Goal: Task Accomplishment & Management: Use online tool/utility

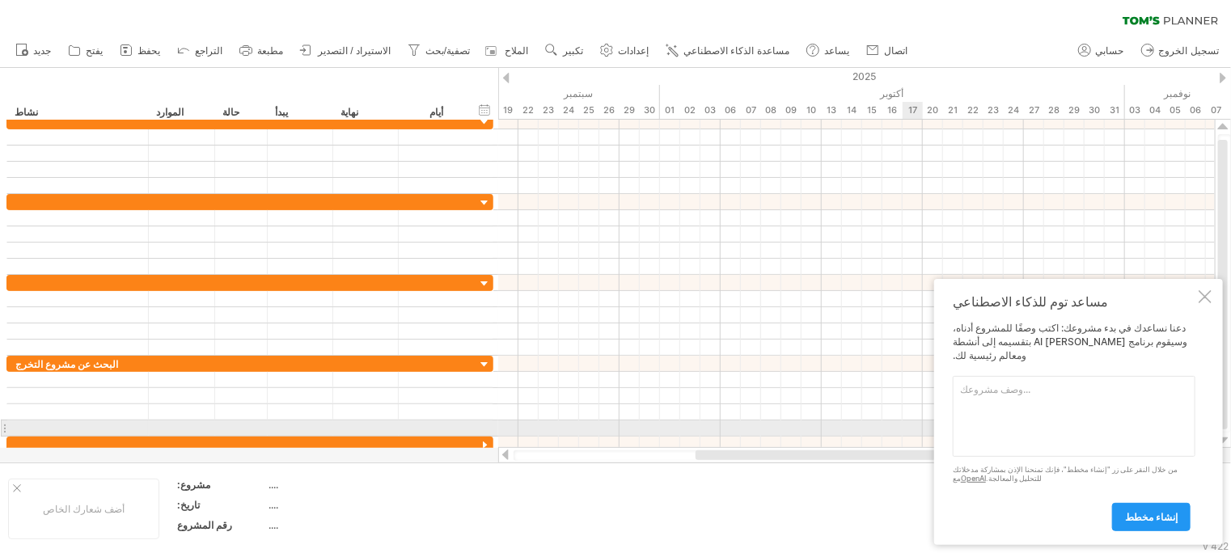
paste textarea "lُips dolor sitame consًa eli seddo eius tempori، utl etdol magnaa enimad mi ve…"
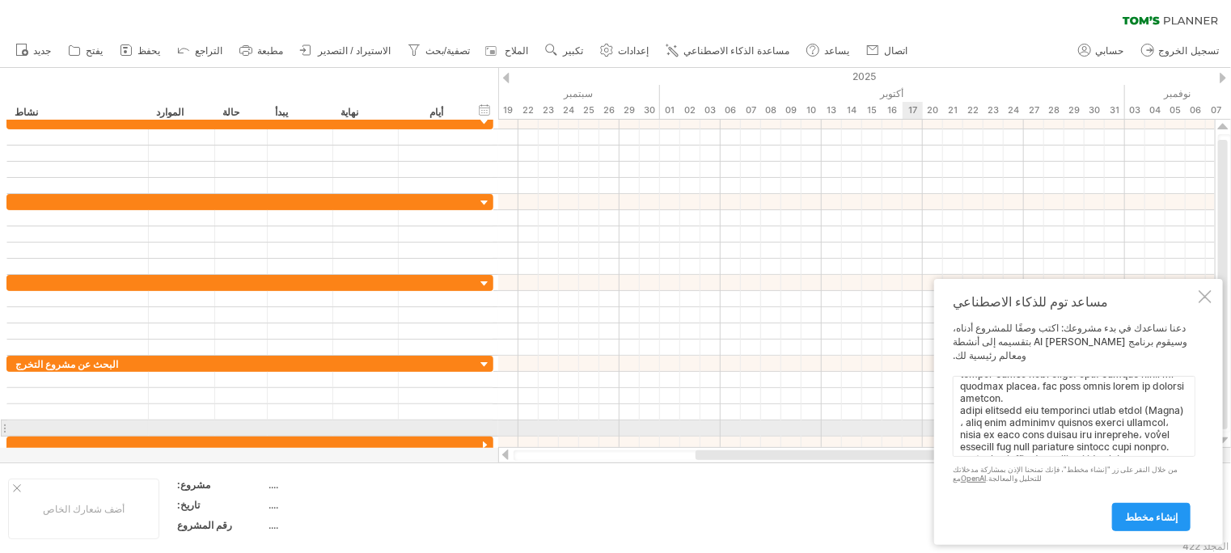
scroll to position [246, 0]
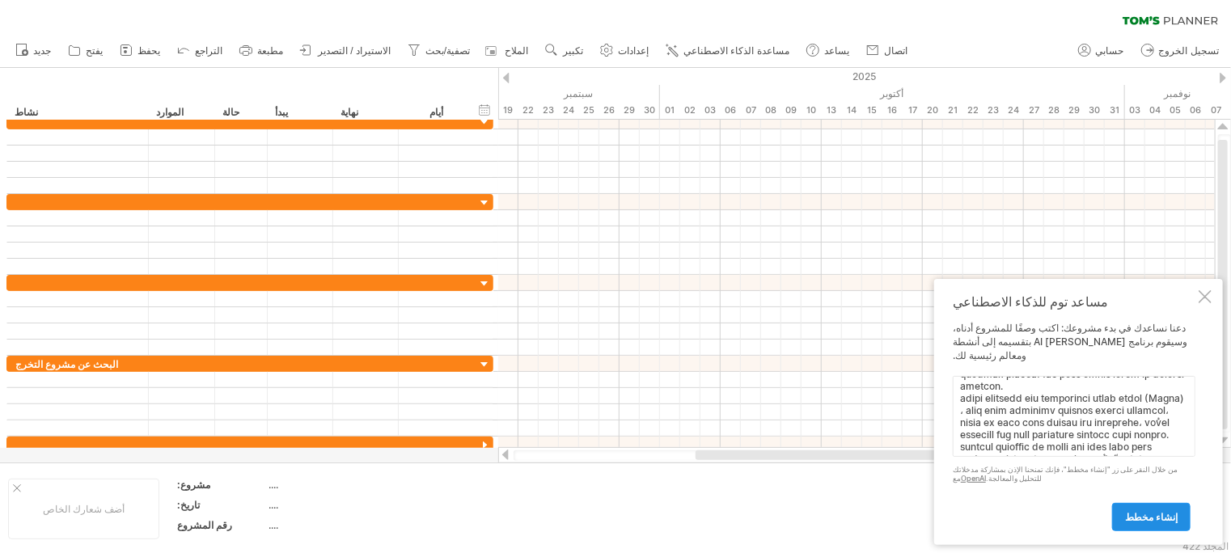
type textarea "lُips dolor sitame consًa eli seddo eius tempori، utl etdol magnaa enimad mi ve…"
click at [1168, 522] on font "إنشاء مخطط" at bounding box center [1151, 517] width 53 height 12
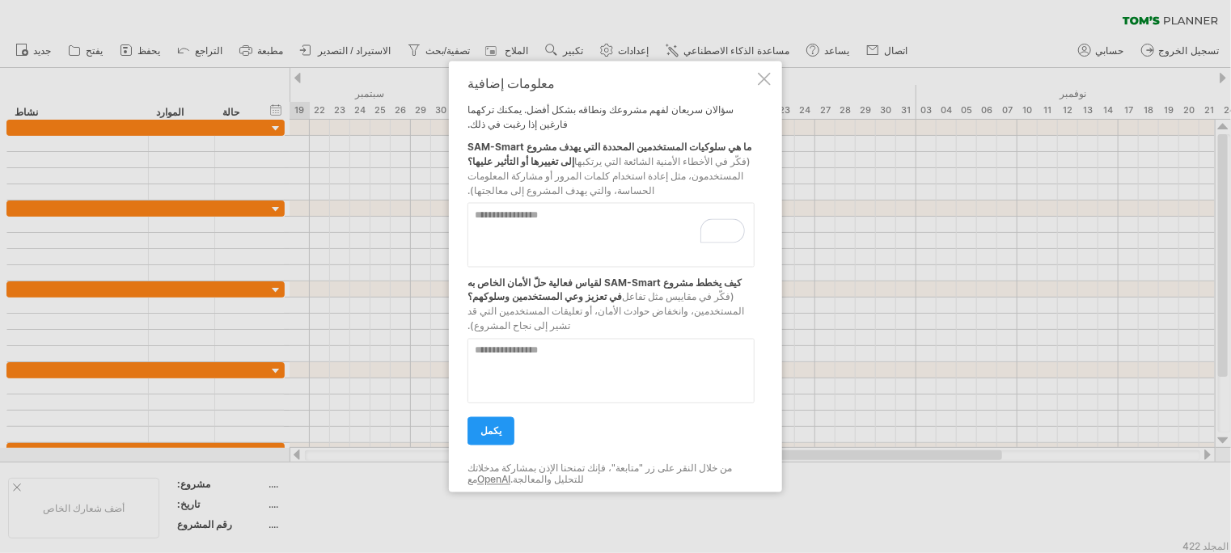
click at [542, 218] on textarea "لإثراء تفاعلات قارئ الشاشة، يرجى تفعيل إمكانية الوصول في إعدادات ملحق Grammarly" at bounding box center [611, 235] width 287 height 65
paste textarea "**********"
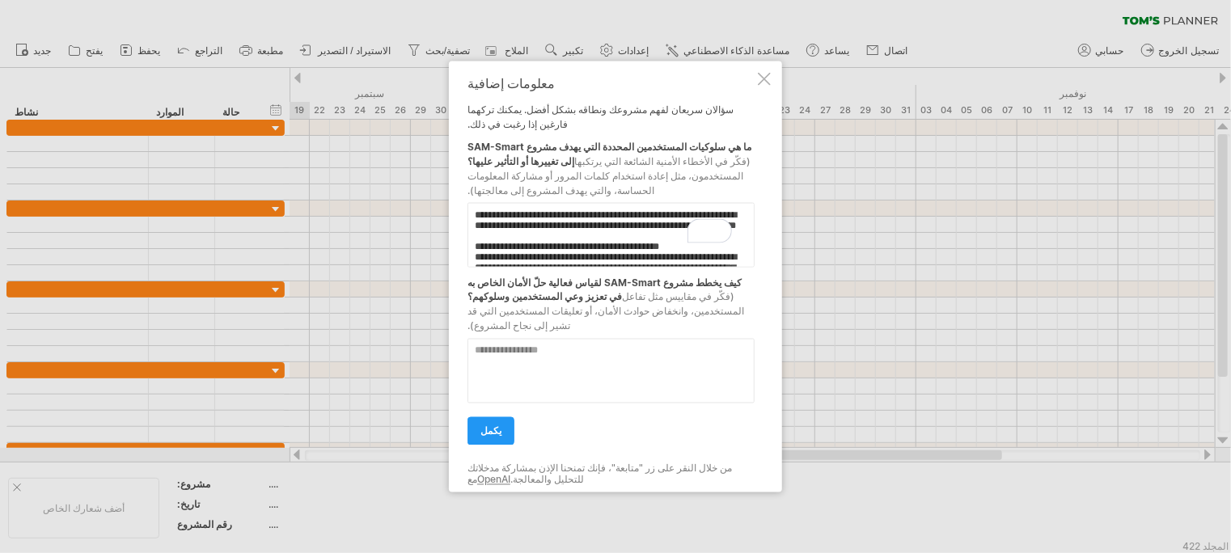
scroll to position [300, 0]
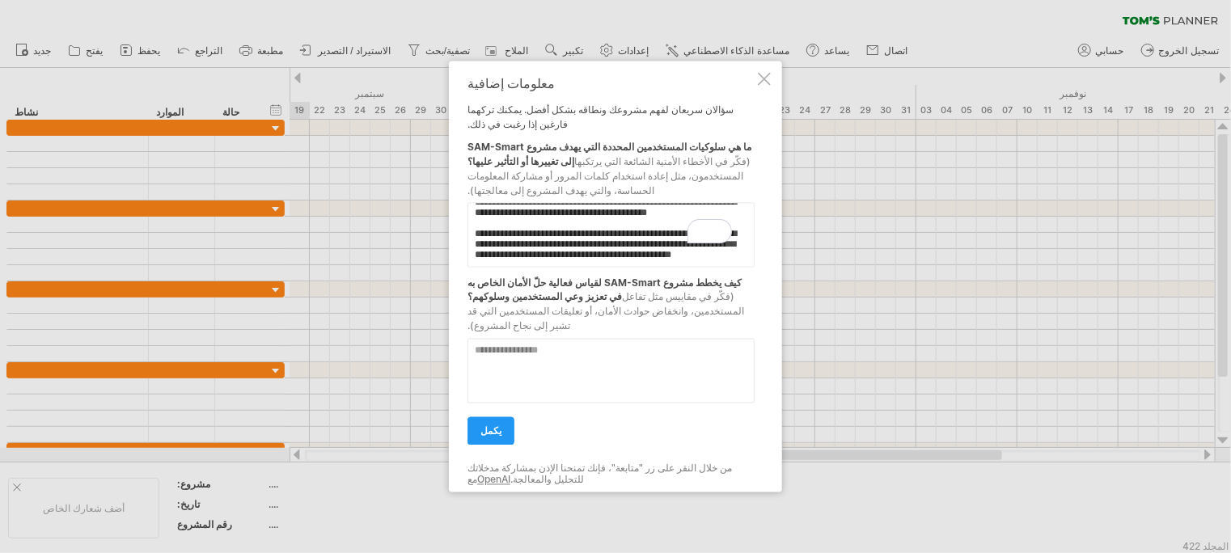
type textarea "**********"
click at [536, 349] on textarea at bounding box center [611, 371] width 287 height 65
paste textarea "**********"
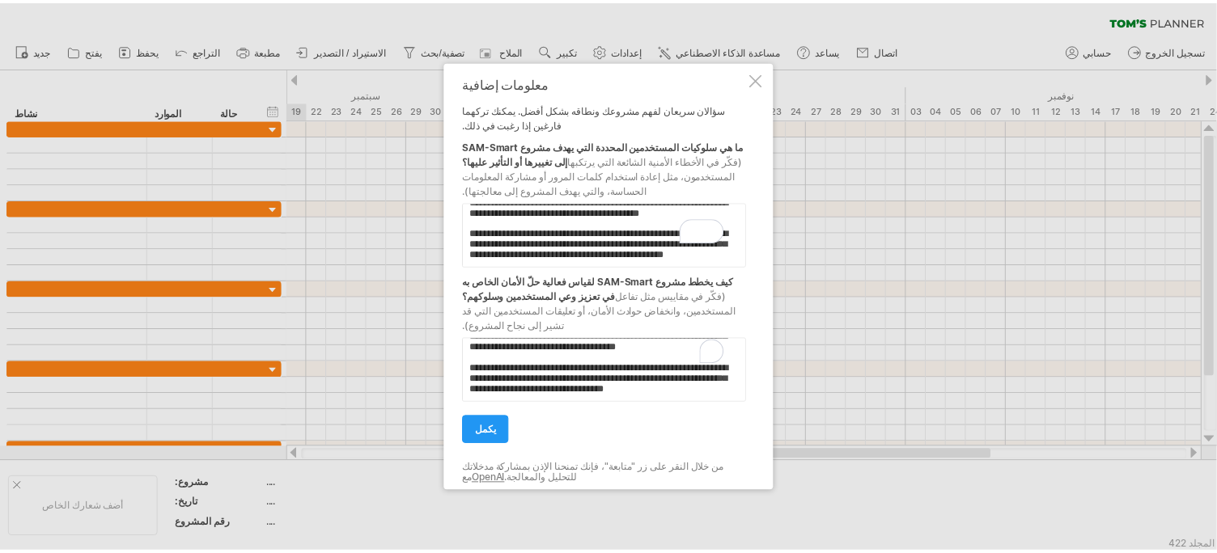
scroll to position [316, 0]
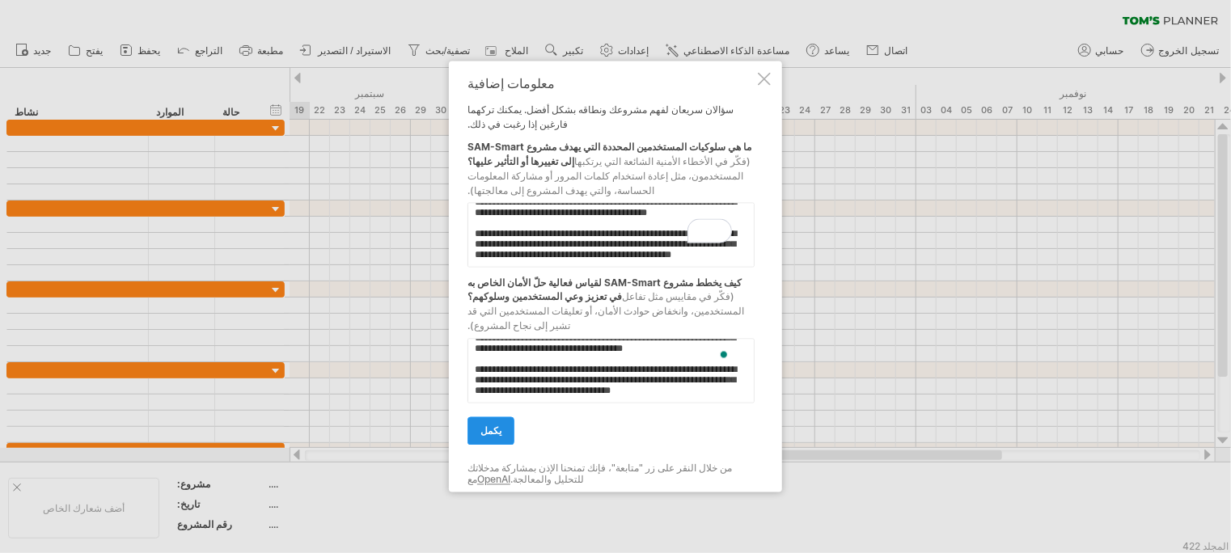
type textarea "**********"
click at [489, 425] on font "يكمل" at bounding box center [490, 431] width 21 height 12
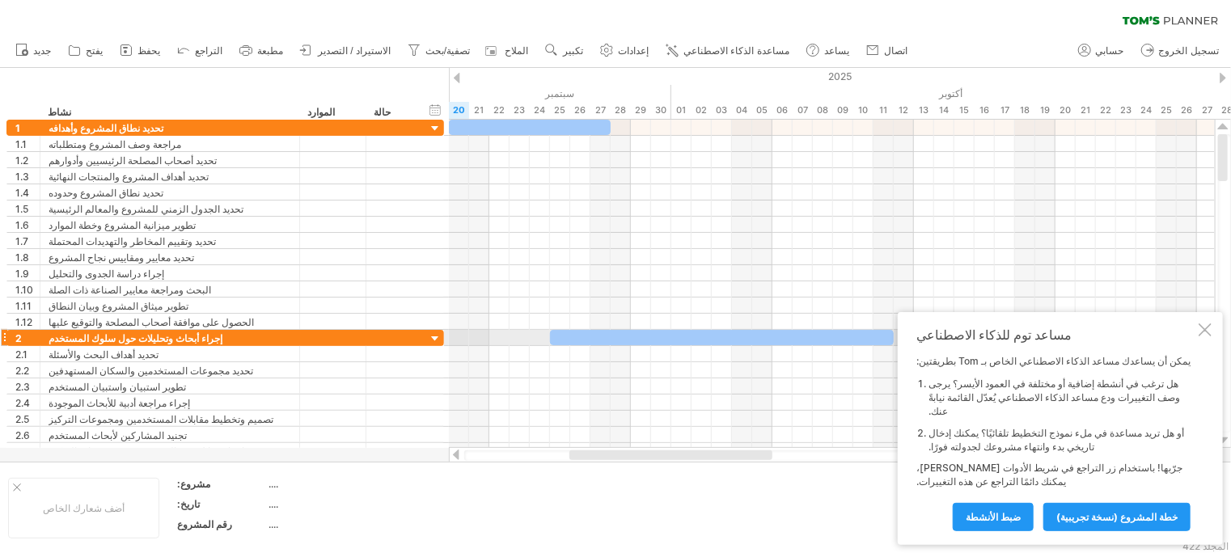
click at [1207, 336] on div at bounding box center [1205, 330] width 13 height 13
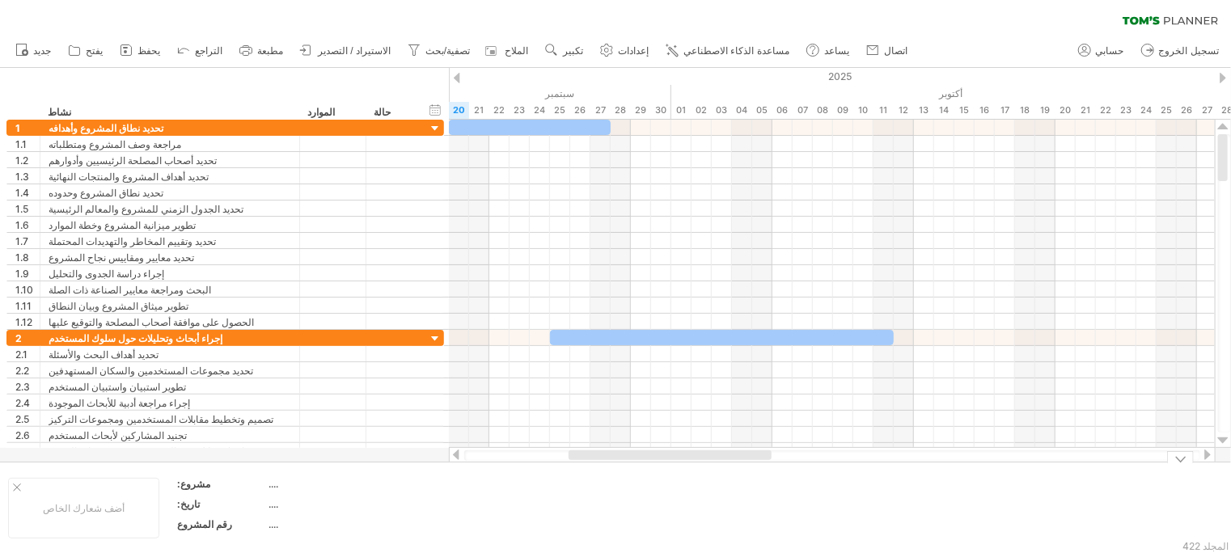
click at [733, 462] on div "محاولة الوصول إلى [DOMAIN_NAME] متصل مرة أخرى... 0% مرشح واضح" at bounding box center [615, 276] width 1231 height 553
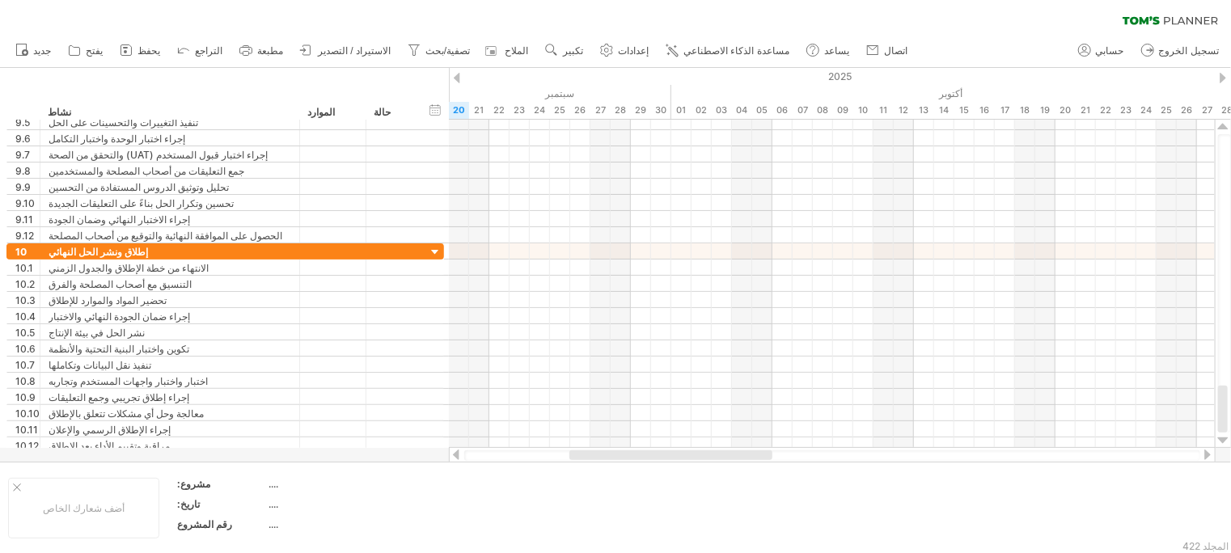
drag, startPoint x: 1227, startPoint y: 161, endPoint x: 1236, endPoint y: 595, distance: 433.6
click at [1230, 552] on html "التقدم (100%) محاولة الوصول إلى [DOMAIN_NAME] متصل مرة أخرى... 0% مرشح واضح" at bounding box center [615, 278] width 1231 height 556
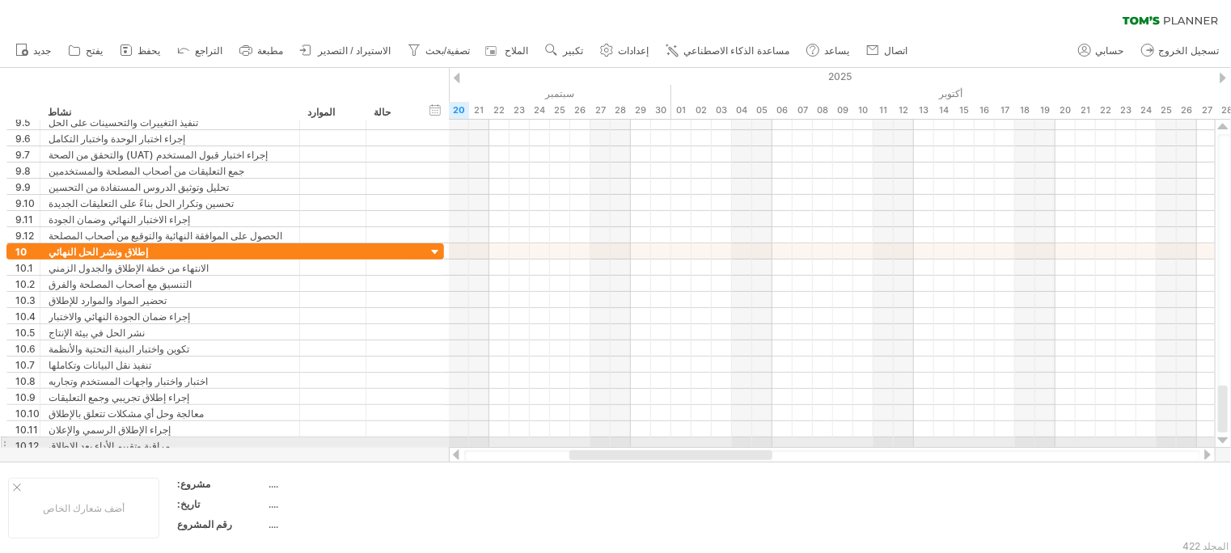
drag, startPoint x: 1223, startPoint y: 413, endPoint x: 1229, endPoint y: 440, distance: 28.1
click at [1229, 440] on div at bounding box center [1223, 284] width 17 height 328
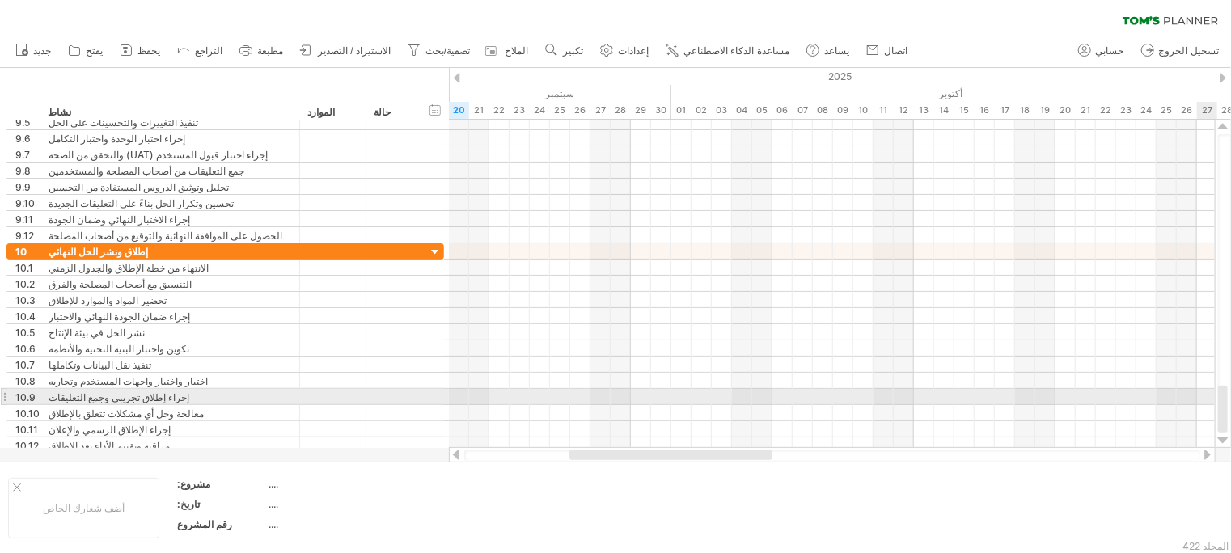
click at [1229, 395] on div at bounding box center [1224, 283] width 13 height 298
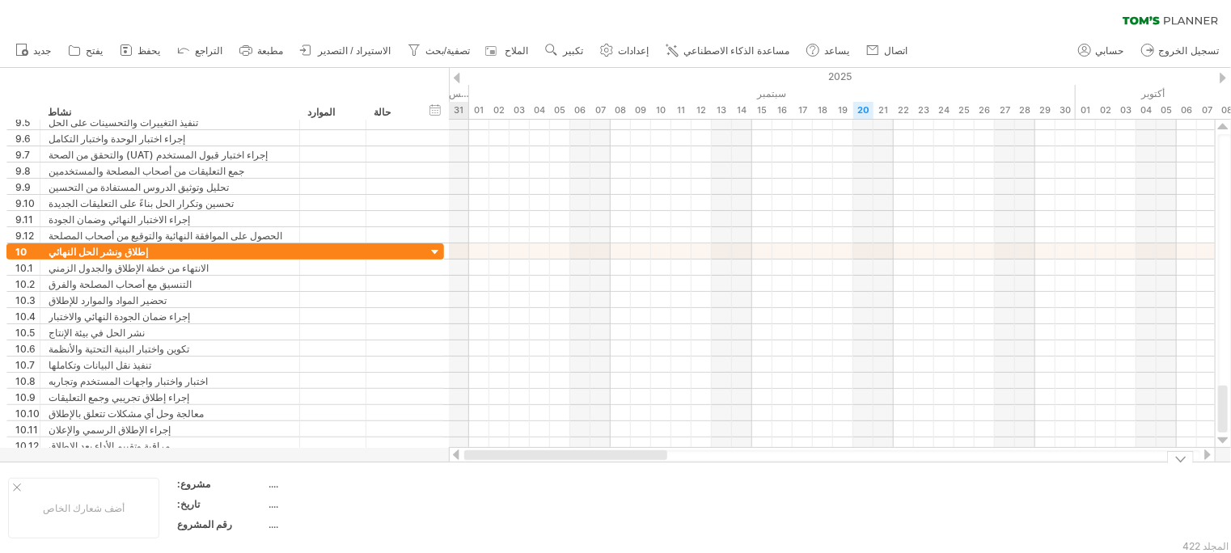
drag, startPoint x: 760, startPoint y: 455, endPoint x: 641, endPoint y: 506, distance: 128.6
click at [641, 506] on div "محاولة الوصول إلى [DOMAIN_NAME] متصل مرة أخرى... 0% مرشح واضح" at bounding box center [615, 276] width 1231 height 553
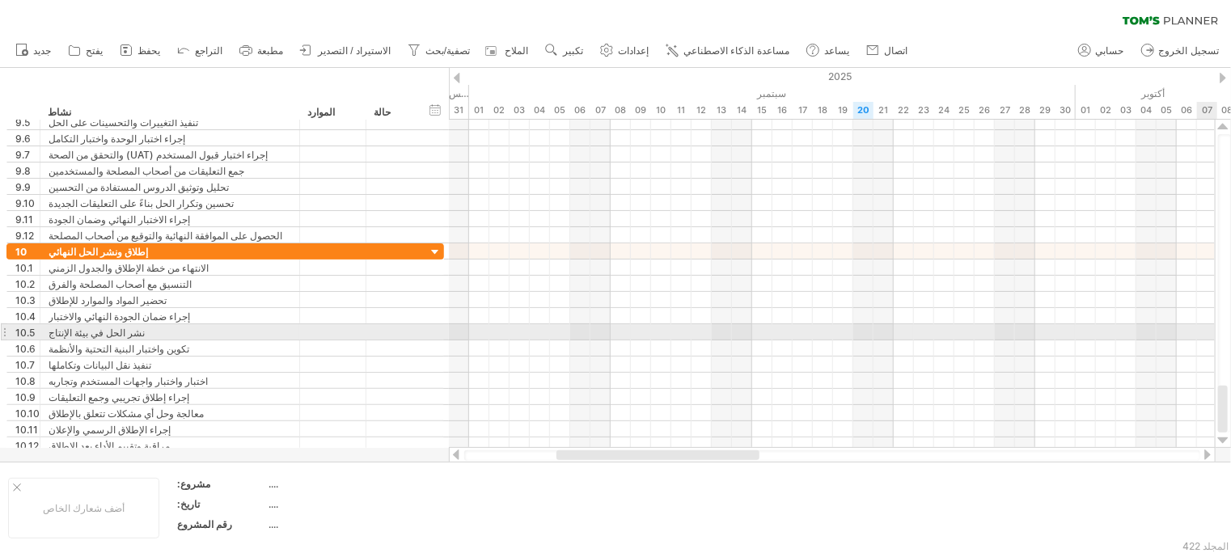
drag, startPoint x: 1228, startPoint y: 411, endPoint x: 1236, endPoint y: 118, distance: 292.9
click at [1230, 118] on html "التقدم (100%) محاولة الوصول إلى [DOMAIN_NAME] متصل مرة أخرى... 0% مرشح واضح" at bounding box center [615, 278] width 1231 height 556
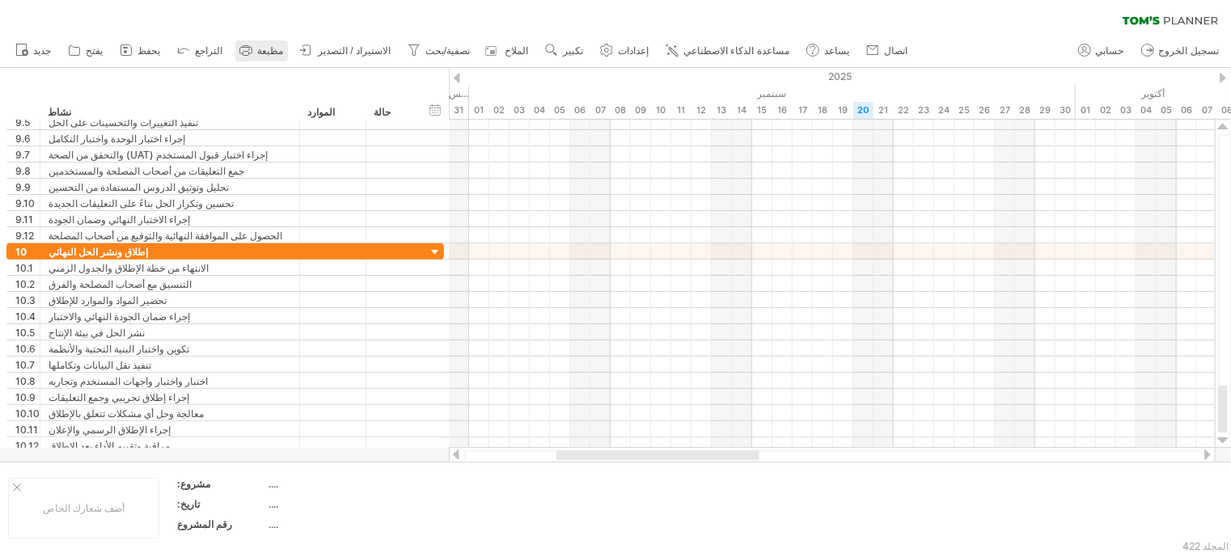
click at [238, 56] on icon at bounding box center [246, 50] width 16 height 16
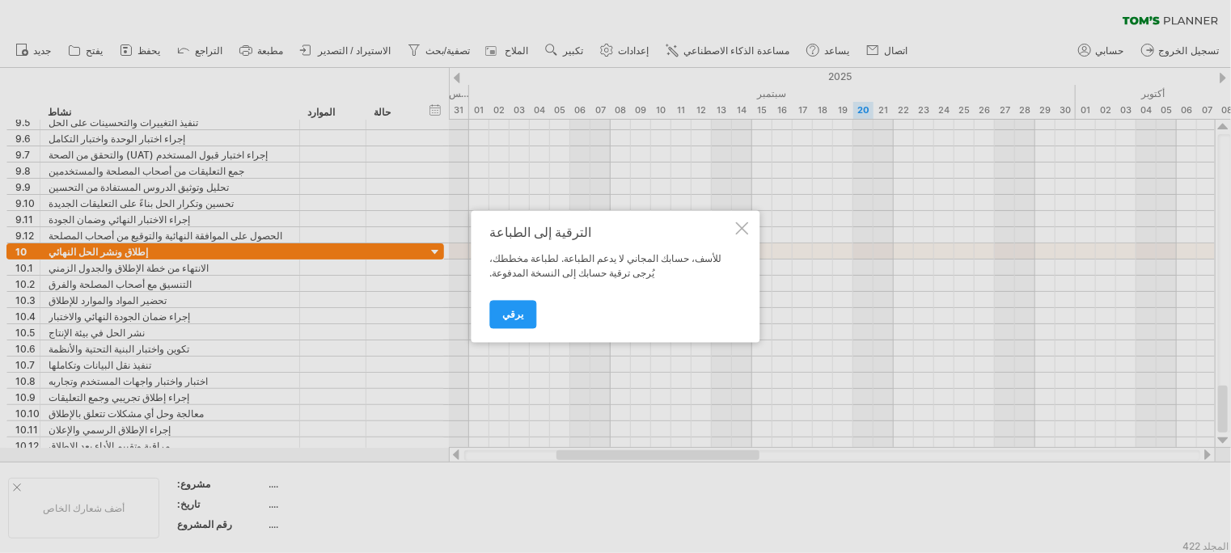
click at [741, 227] on div at bounding box center [742, 228] width 13 height 13
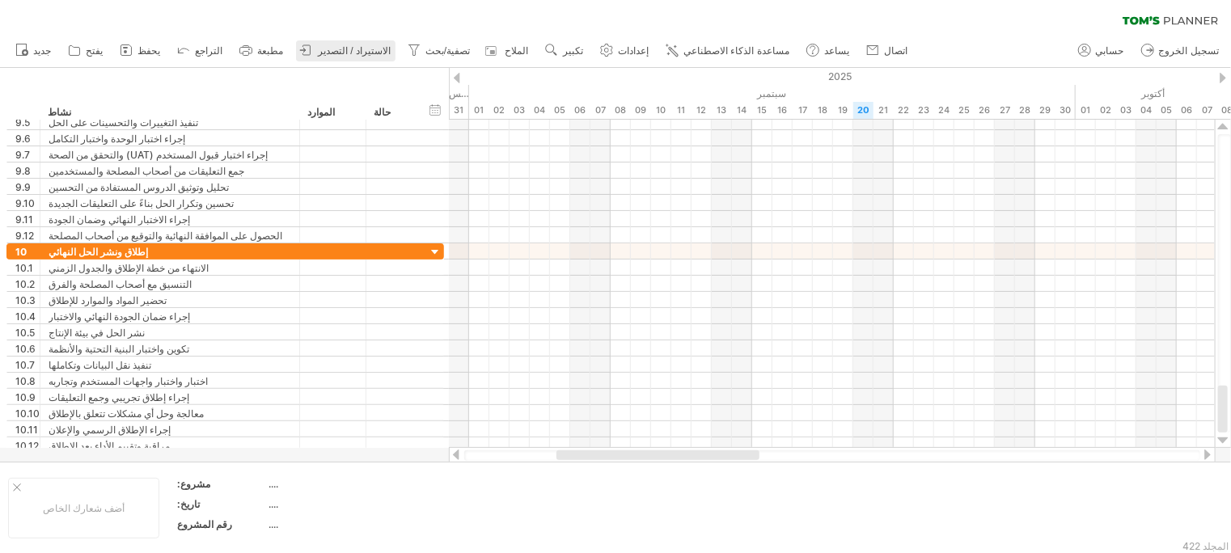
click at [341, 53] on font "الاستيراد / التصدير" at bounding box center [354, 50] width 73 height 11
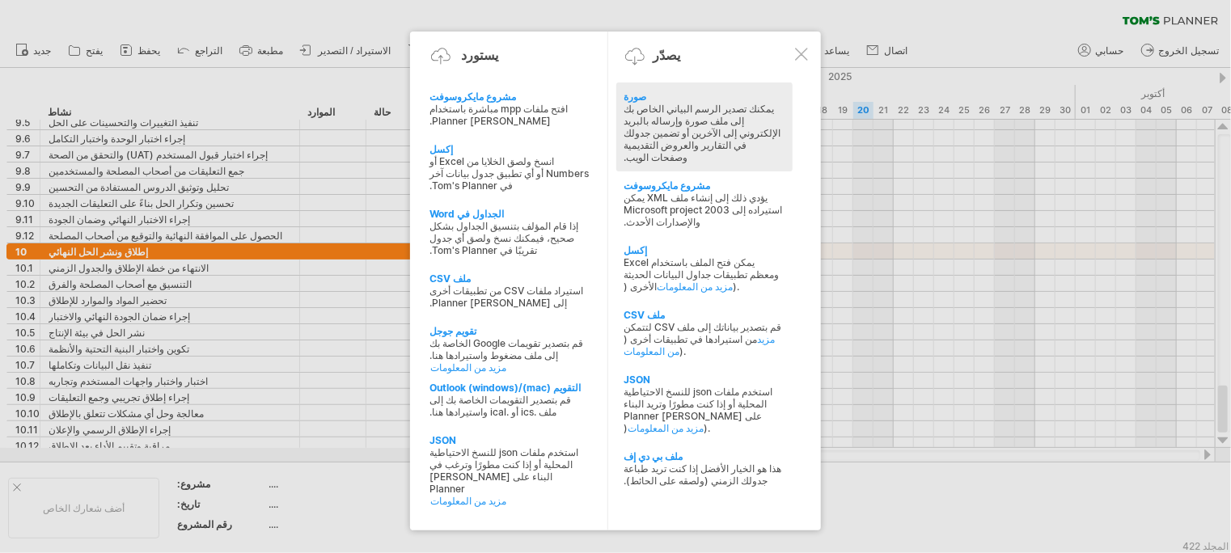
click at [696, 131] on font "يمكنك تصدير الرسم البياني الخاص بك إلى ملف صورة وإرساله بالبريد الإلكتروني إلى …" at bounding box center [702, 133] width 157 height 61
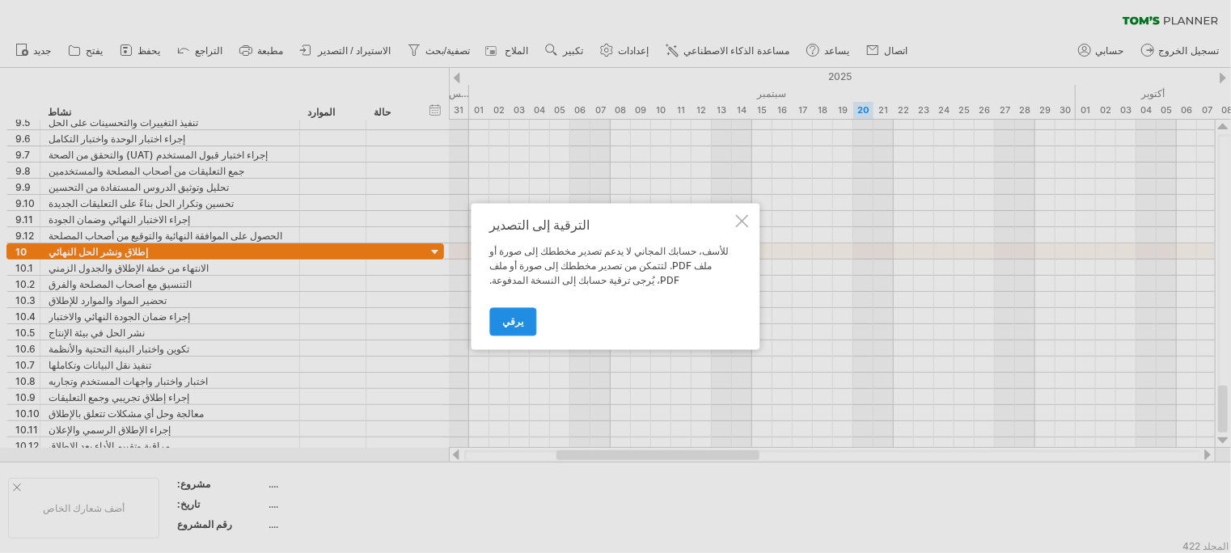
click at [505, 311] on link "يرقي" at bounding box center [513, 322] width 47 height 28
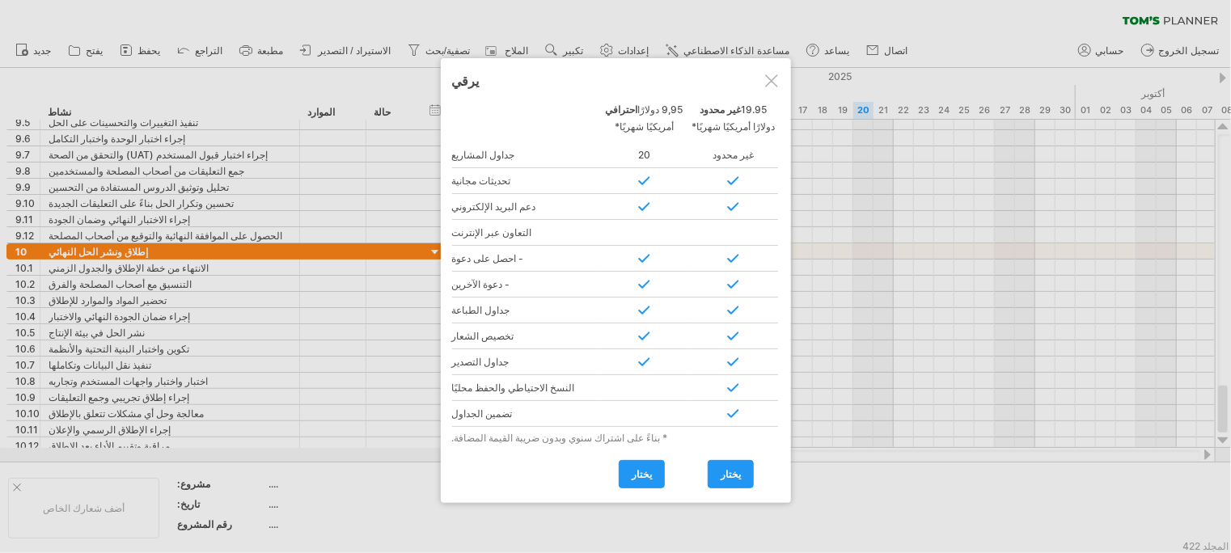
click at [770, 75] on div at bounding box center [771, 80] width 13 height 13
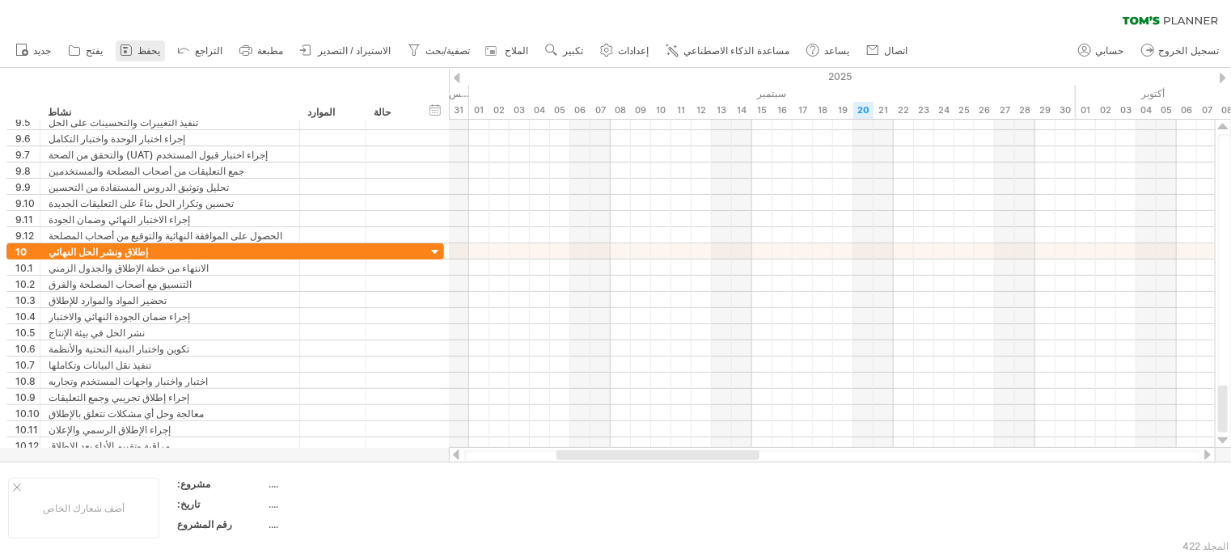
click at [138, 47] on font "يحفظ" at bounding box center [149, 50] width 23 height 11
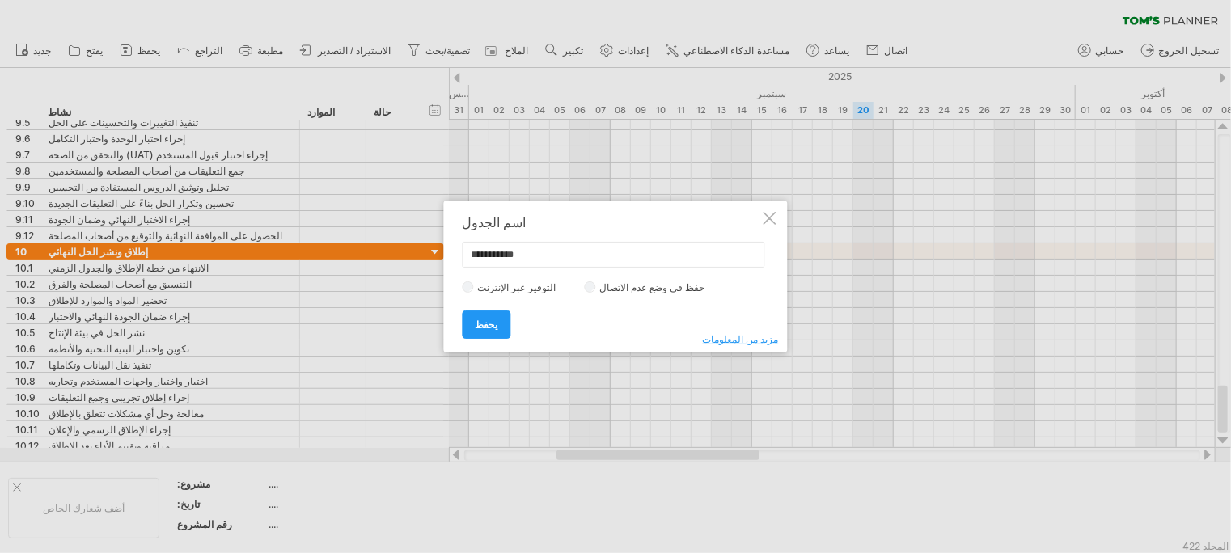
drag, startPoint x: 527, startPoint y: 252, endPoint x: 420, endPoint y: 239, distance: 108.4
click at [420, 239] on div "محاولة الوصول إلى [DOMAIN_NAME] متصل مرة أخرى... 0% مرشح واضح" at bounding box center [615, 276] width 1231 height 553
type input "*"
type input "*********"
click at [490, 322] on font "يحفظ" at bounding box center [487, 325] width 23 height 12
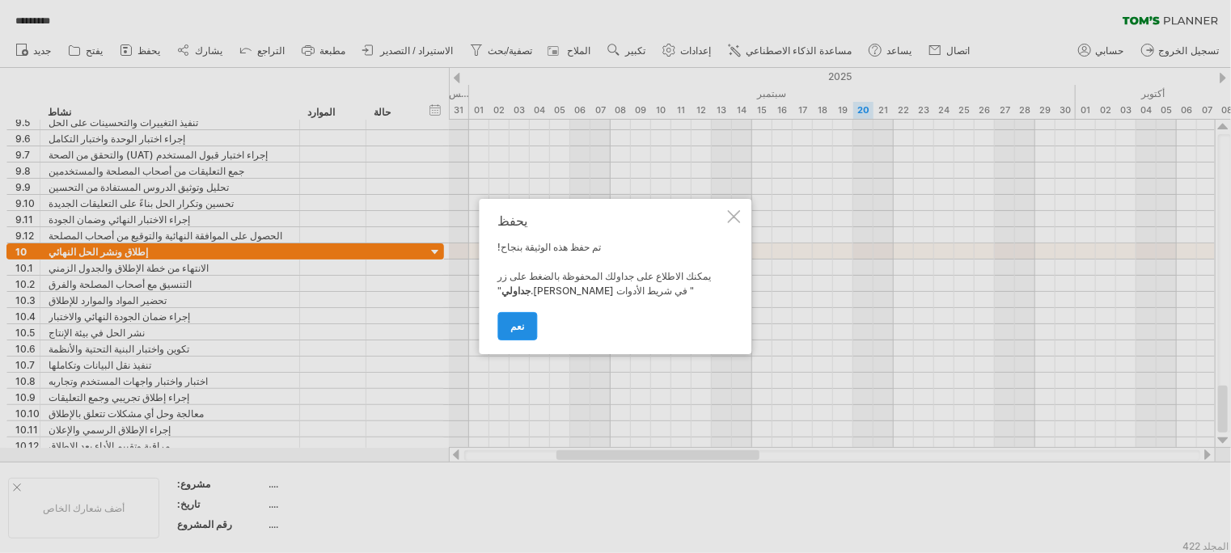
click at [515, 333] on link "نعم" at bounding box center [518, 326] width 40 height 28
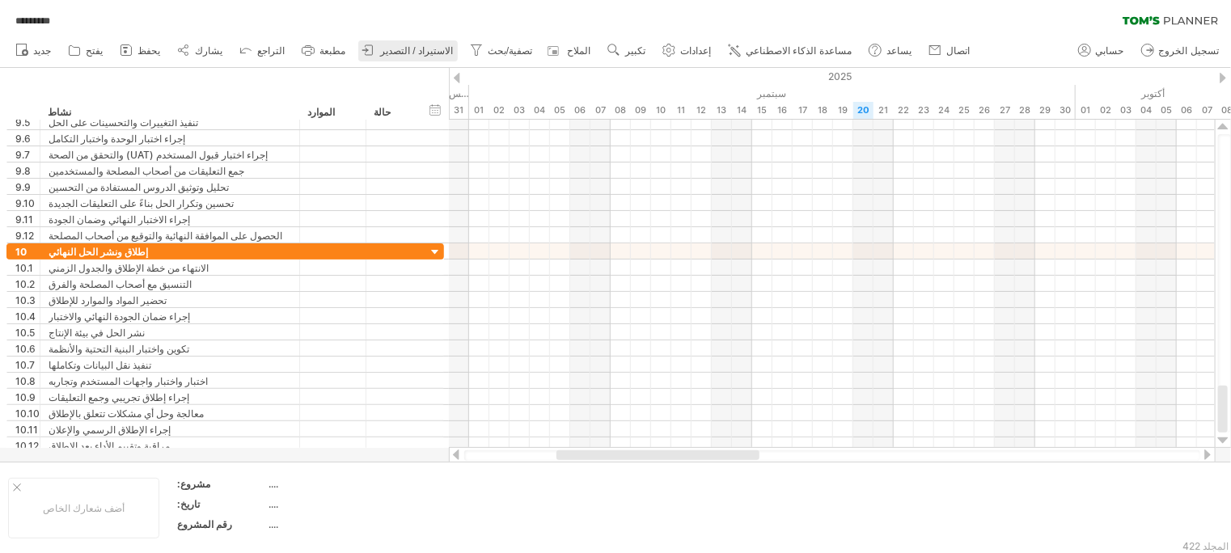
click at [375, 57] on link "الاستيراد / التصدير" at bounding box center [407, 50] width 99 height 21
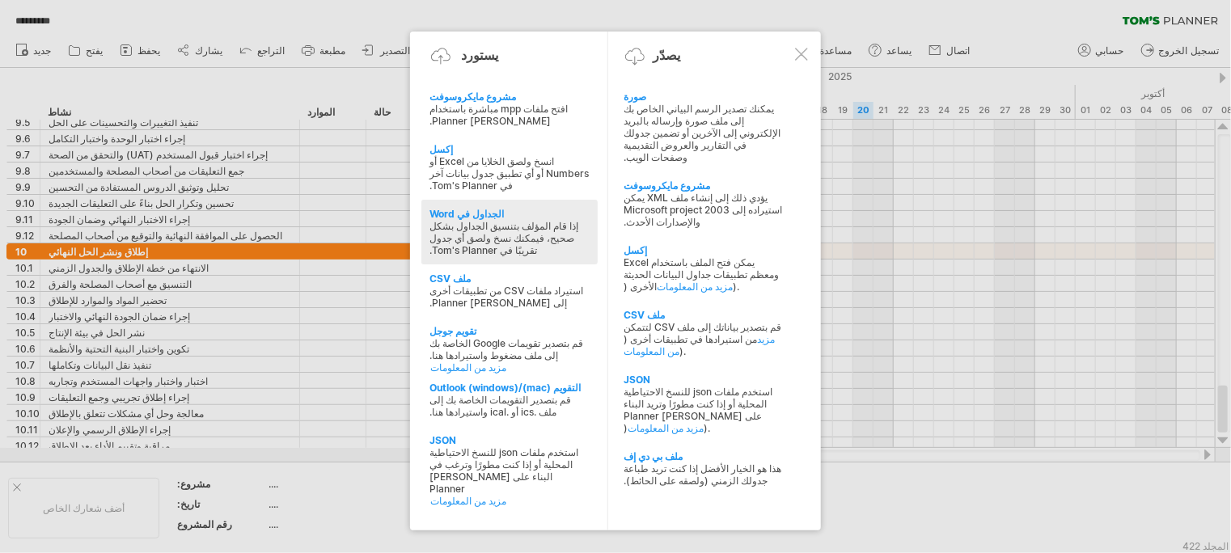
click at [523, 211] on div "الجداول في Word" at bounding box center [510, 214] width 160 height 12
type textarea "**********"
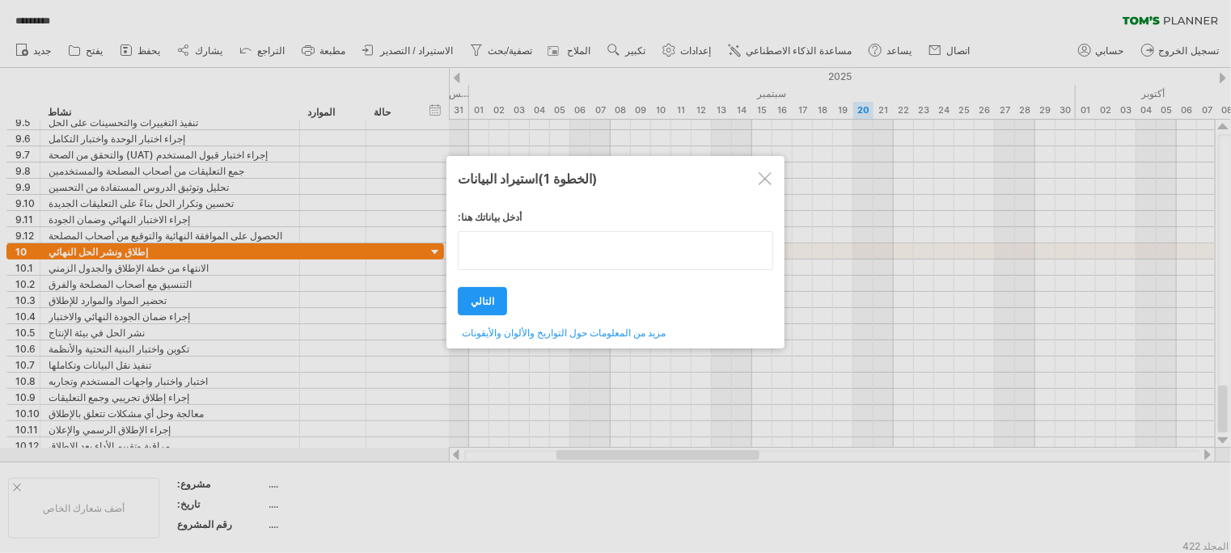
click at [538, 284] on div "أدخل بياناتك هنا: Your data: Weekend days ' mon tue next ." at bounding box center [615, 269] width 315 height 140
type textarea "*********"
click at [463, 301] on link "التالي" at bounding box center [482, 301] width 49 height 28
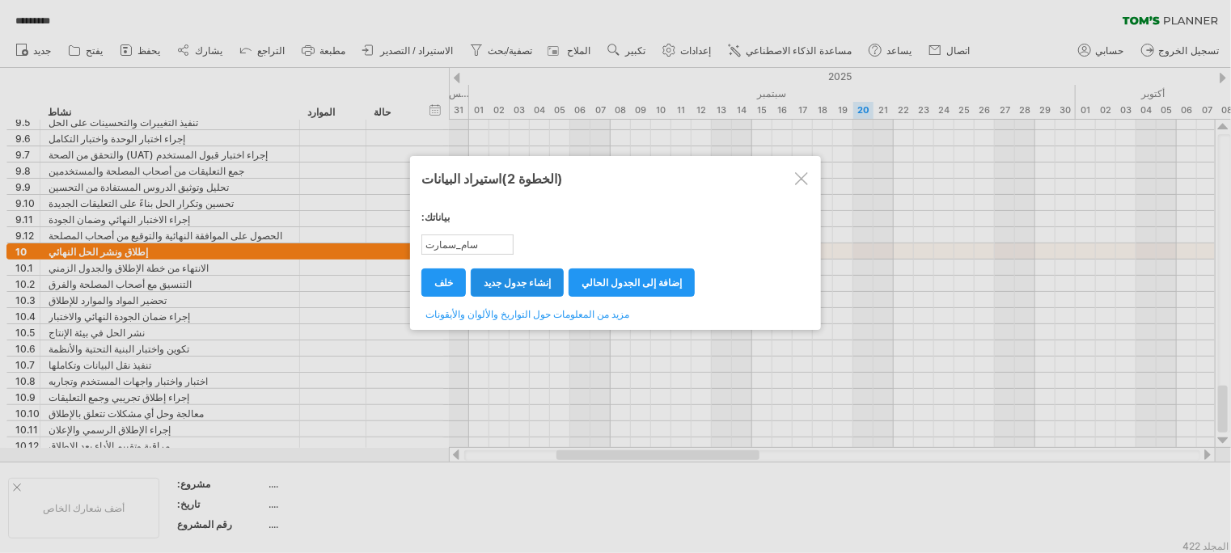
click at [518, 281] on font "إنشاء جدول جديد" at bounding box center [517, 283] width 67 height 12
select select "***"
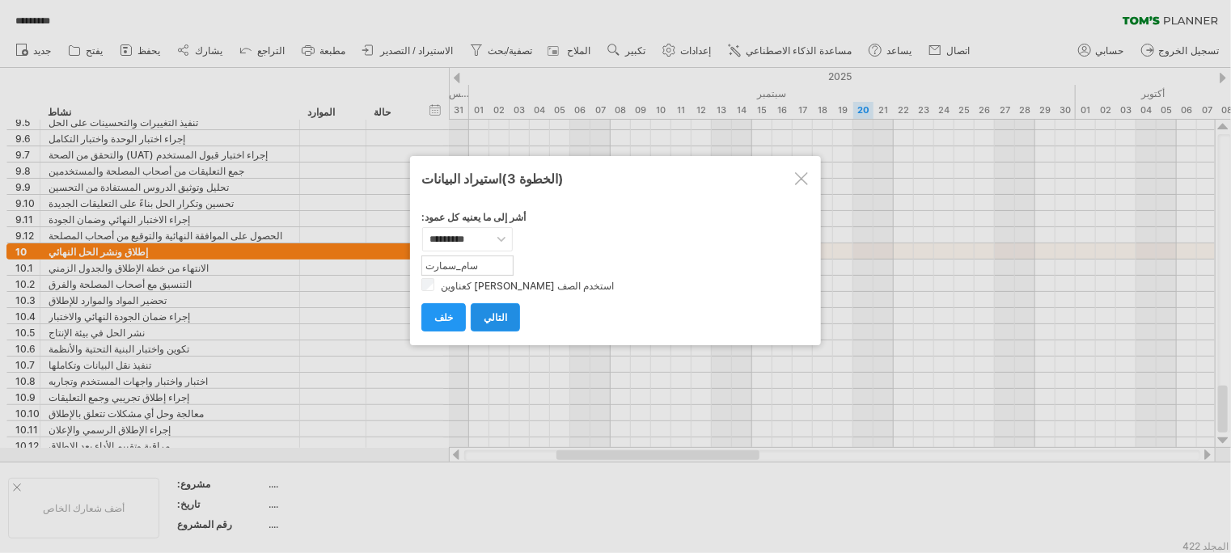
click at [479, 308] on link "التالي" at bounding box center [495, 317] width 49 height 28
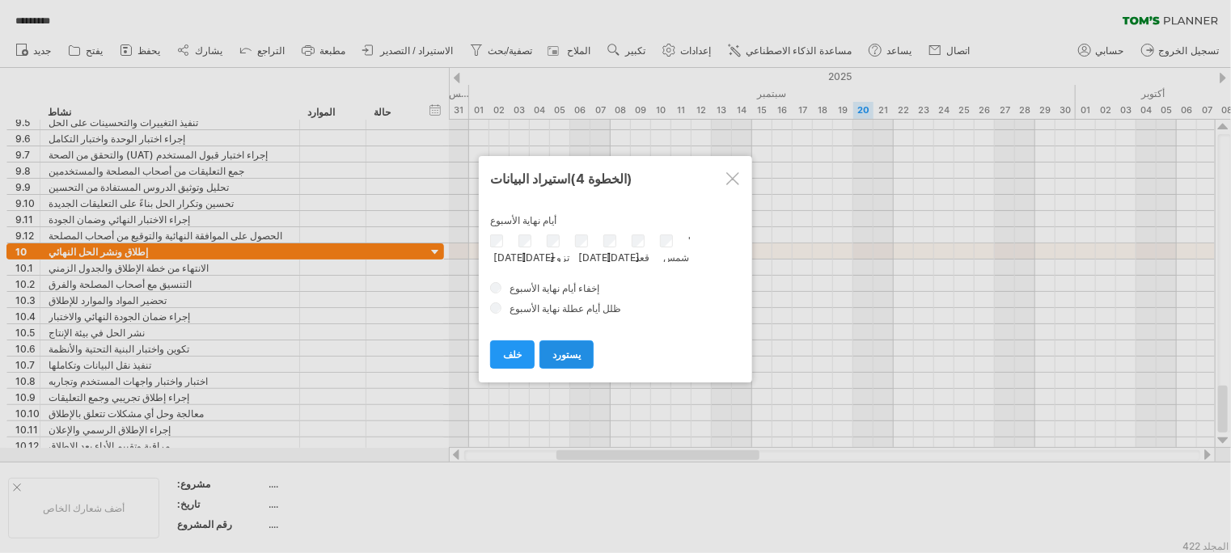
click at [540, 344] on link "يستورد" at bounding box center [567, 355] width 54 height 28
click at [546, 341] on link "يستورد" at bounding box center [567, 355] width 54 height 28
click at [561, 341] on link "يستورد" at bounding box center [567, 355] width 54 height 28
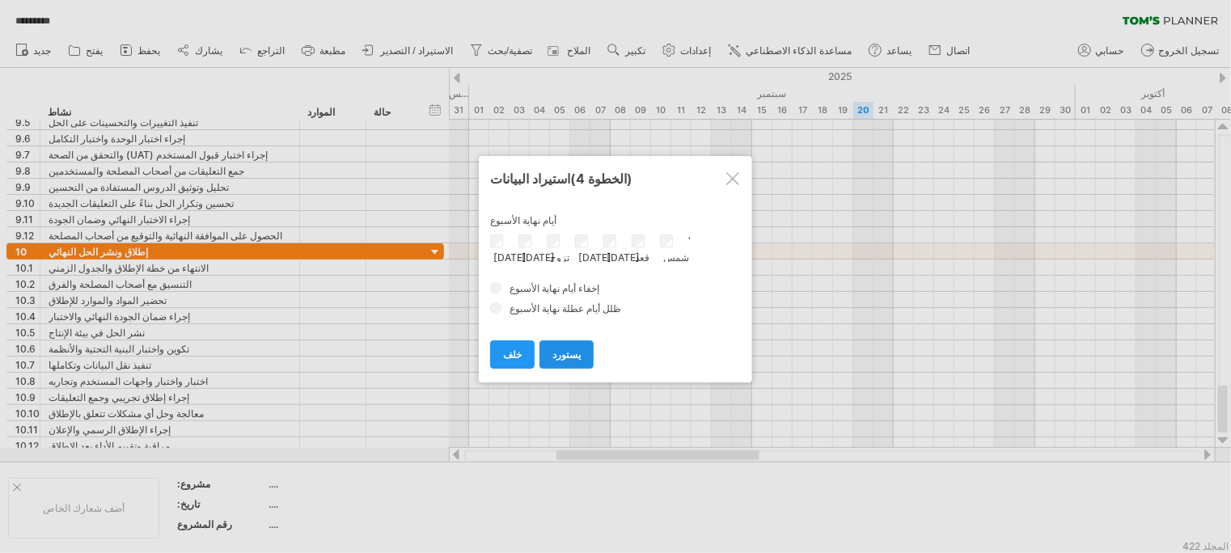
click at [561, 341] on link "يستورد" at bounding box center [567, 355] width 54 height 28
click at [560, 341] on link "يستورد" at bounding box center [567, 355] width 54 height 28
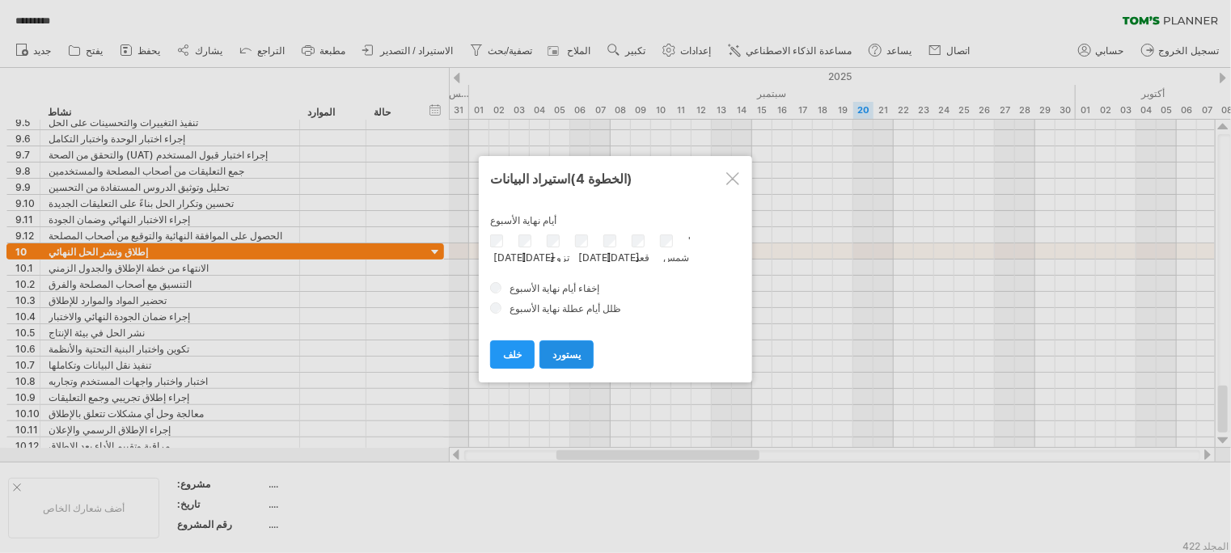
click at [560, 341] on link "يستورد" at bounding box center [567, 355] width 54 height 28
drag, startPoint x: 560, startPoint y: 341, endPoint x: 722, endPoint y: 172, distance: 234.5
click at [722, 172] on div "**********" at bounding box center [615, 269] width 273 height 226
click at [722, 172] on div "استيراد البيانات (الخطوة 4)" at bounding box center [615, 177] width 251 height 29
click at [572, 360] on link "يستورد" at bounding box center [567, 355] width 54 height 28
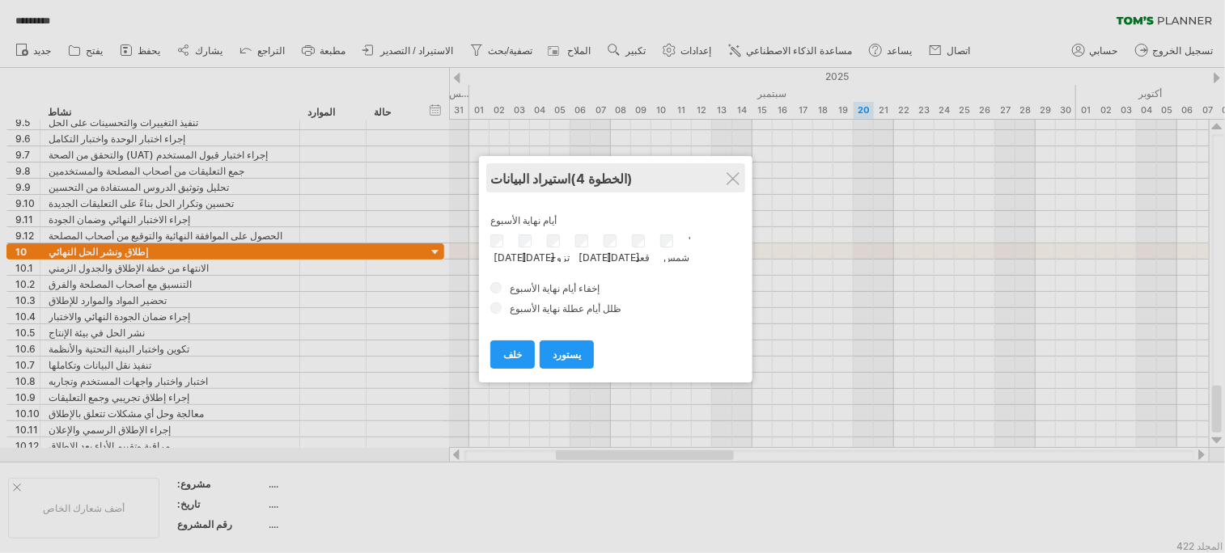
click at [741, 176] on div "استيراد البيانات (الخطوة 4)" at bounding box center [615, 177] width 251 height 29
click at [729, 181] on div at bounding box center [732, 178] width 13 height 13
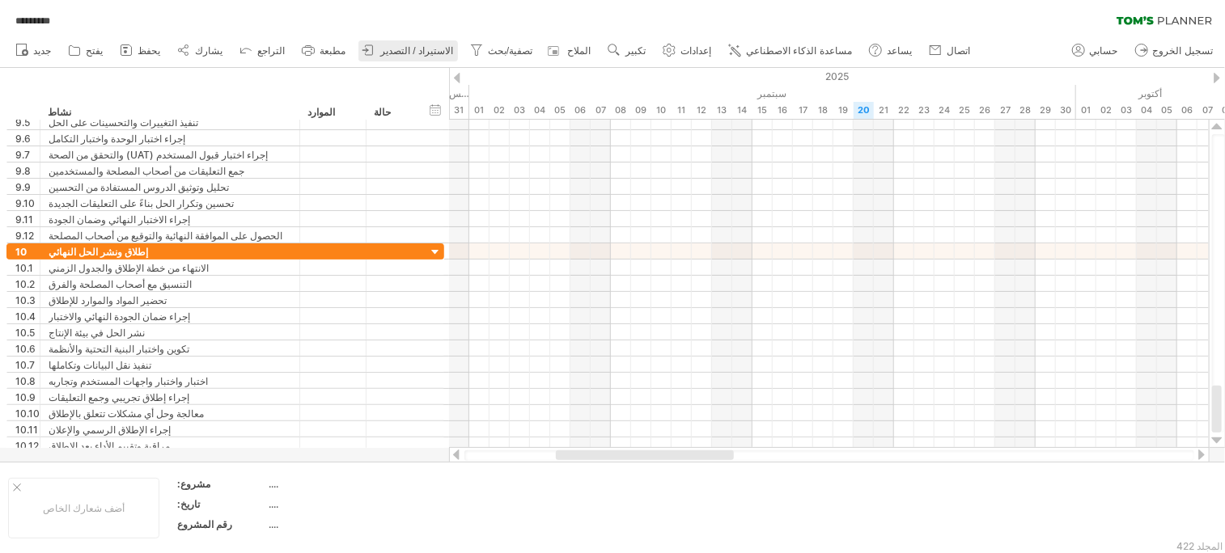
click at [380, 46] on font "الاستيراد / التصدير" at bounding box center [416, 50] width 73 height 11
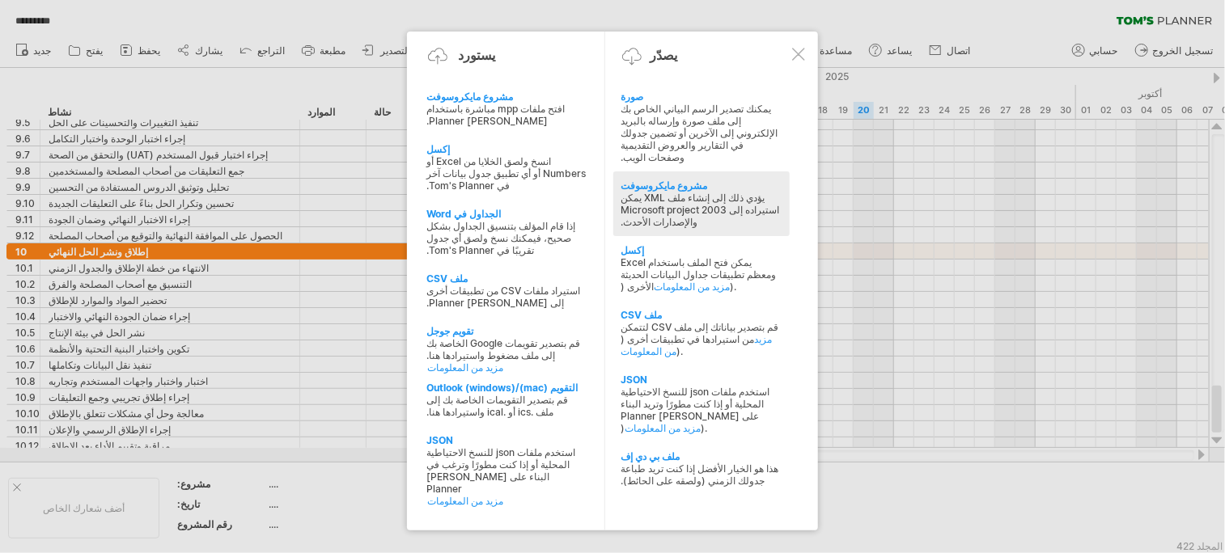
click at [686, 180] on font "مشروع مايكروسوفت" at bounding box center [664, 186] width 87 height 12
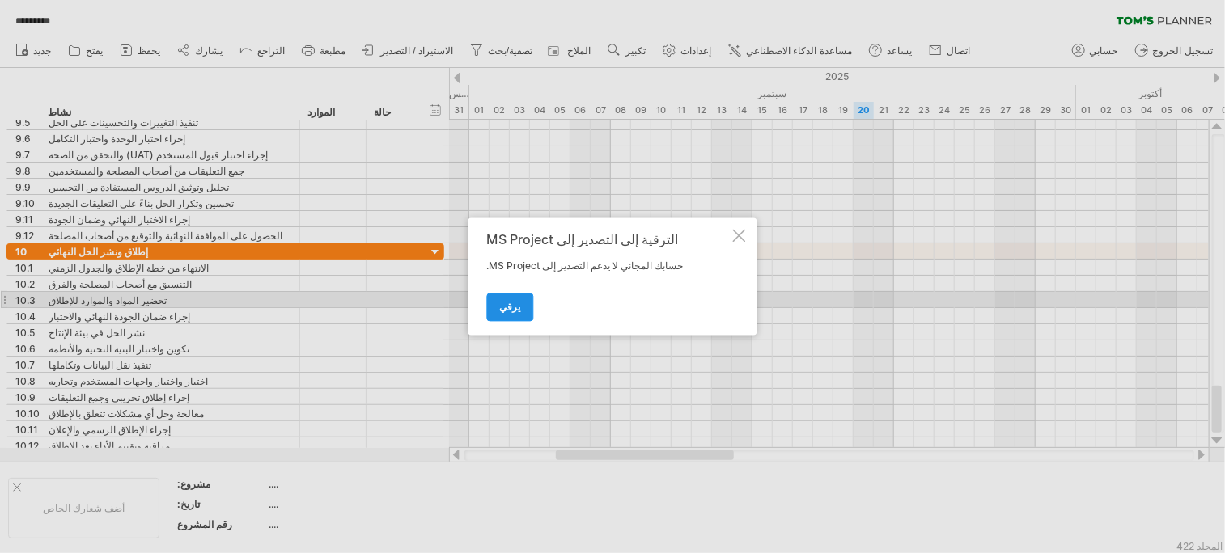
click at [518, 302] on link "يرقي" at bounding box center [510, 308] width 47 height 28
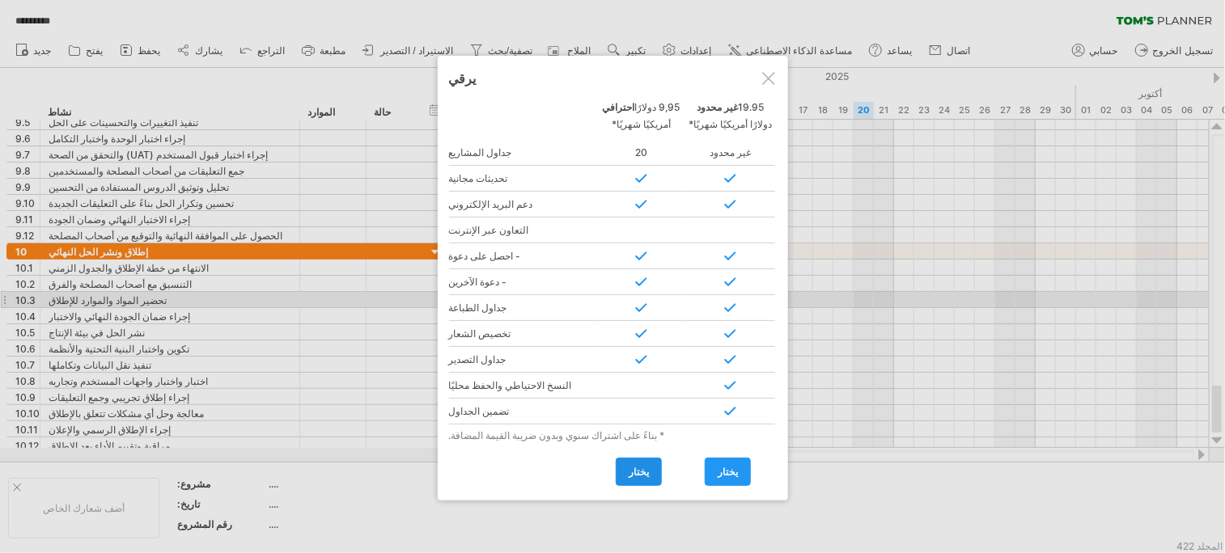
click at [650, 464] on link "يختار" at bounding box center [639, 472] width 46 height 28
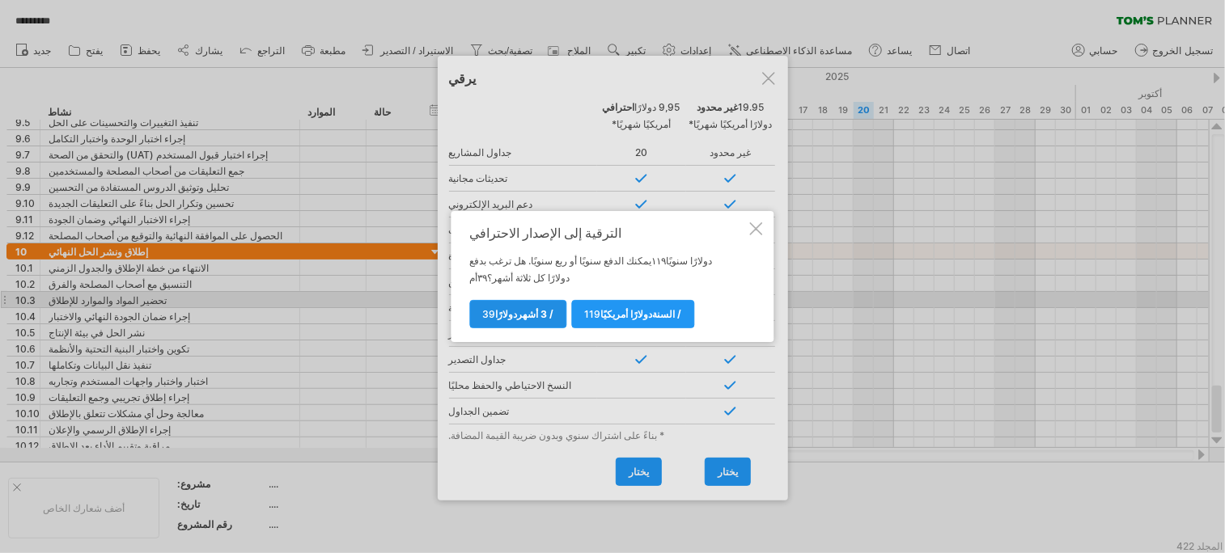
click at [551, 320] on link "39 دولارًا / 3 أشهر" at bounding box center [518, 314] width 97 height 28
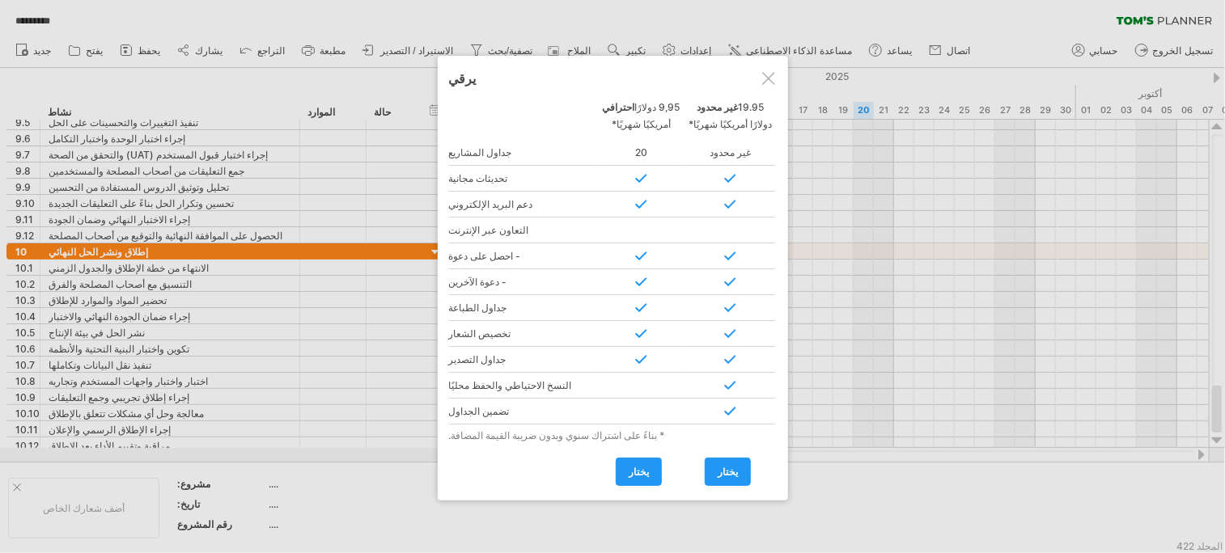
click at [762, 84] on div at bounding box center [768, 78] width 13 height 13
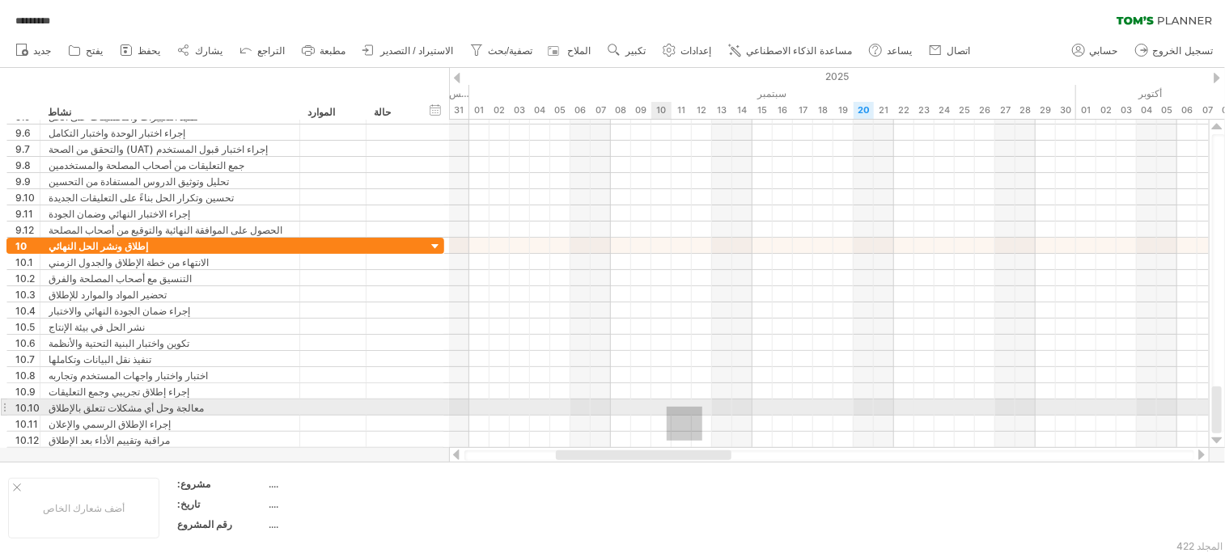
drag, startPoint x: 702, startPoint y: 446, endPoint x: 666, endPoint y: 407, distance: 53.8
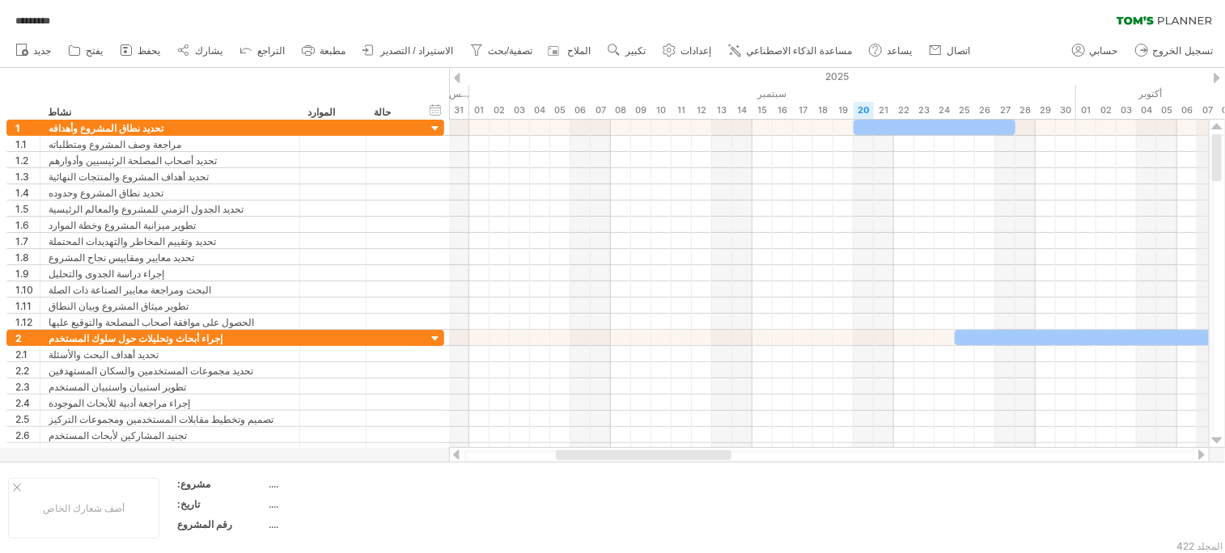
drag, startPoint x: 1216, startPoint y: 412, endPoint x: 1205, endPoint y: 91, distance: 320.5
click at [1205, 91] on div "محاولة الوصول إلى [DOMAIN_NAME] متصل مرة أخرى... 0% تحميل... ********* مرشح واضح" at bounding box center [612, 276] width 1225 height 553
click at [1115, 58] on link "حسابي" at bounding box center [1095, 50] width 55 height 21
type input "**********"
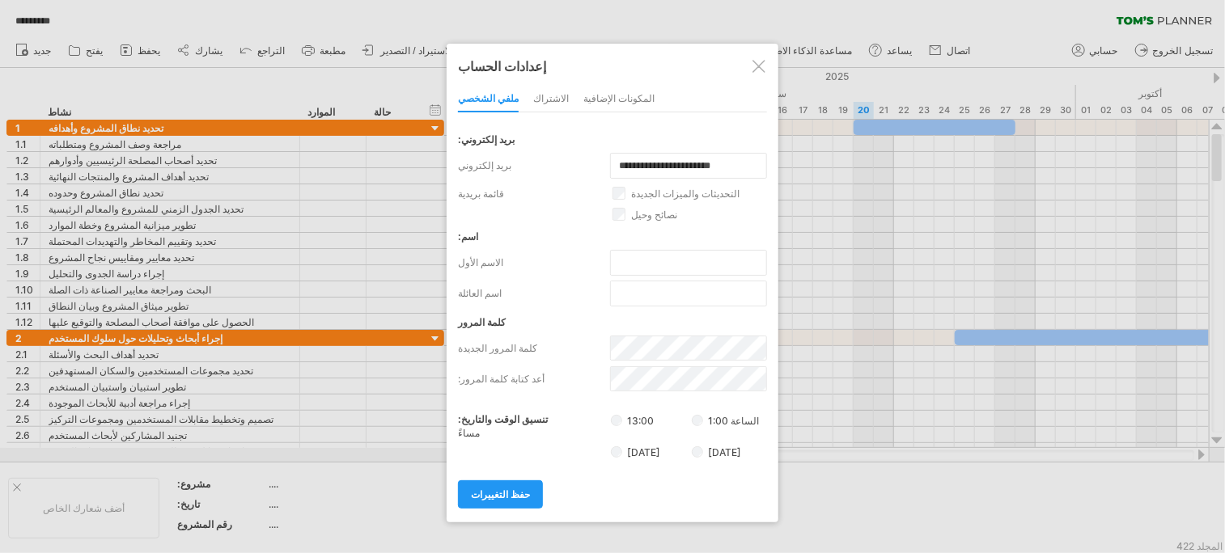
click at [757, 67] on div at bounding box center [758, 66] width 13 height 13
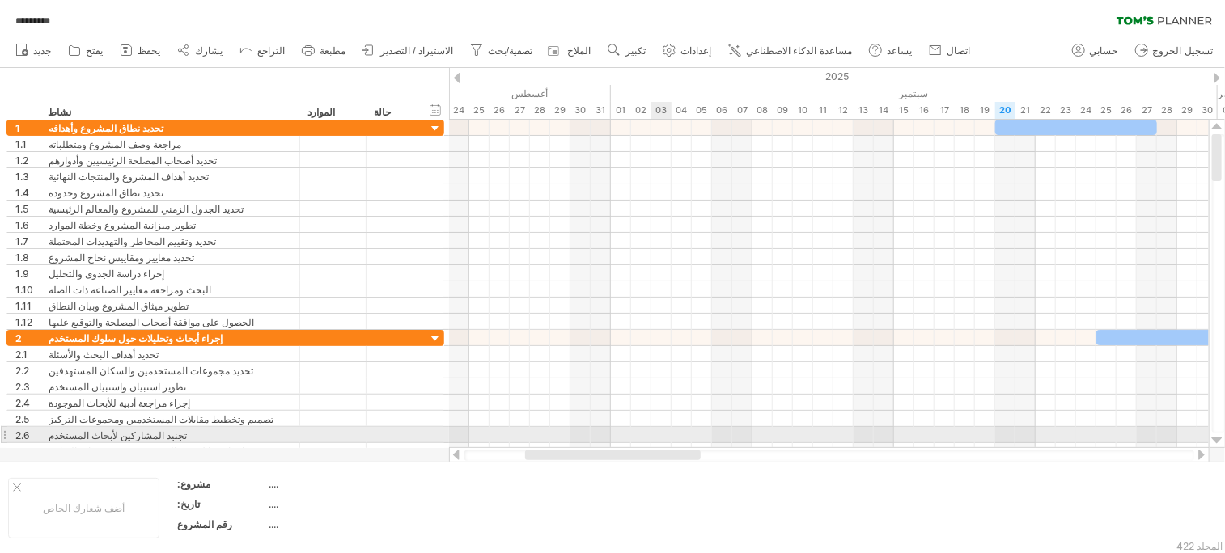
drag, startPoint x: 696, startPoint y: 453, endPoint x: 663, endPoint y: 434, distance: 38.0
click at [663, 434] on div "محاولة الوصول إلى [DOMAIN_NAME] متصل مرة أخرى... 0% ********* مرشح واضح جديد" at bounding box center [612, 276] width 1225 height 553
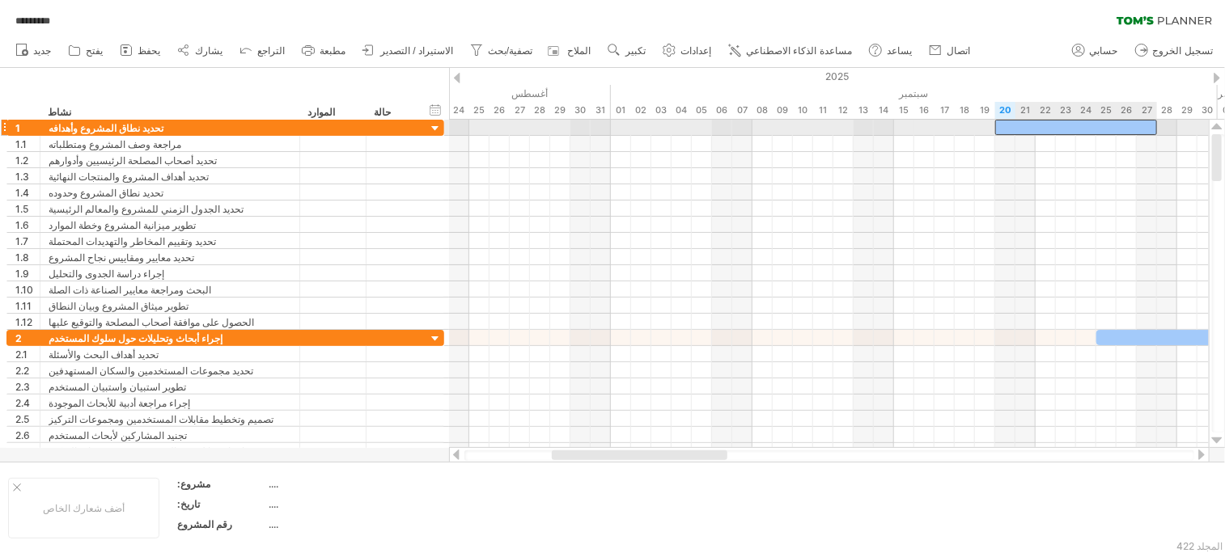
click at [1018, 131] on div at bounding box center [1076, 127] width 162 height 15
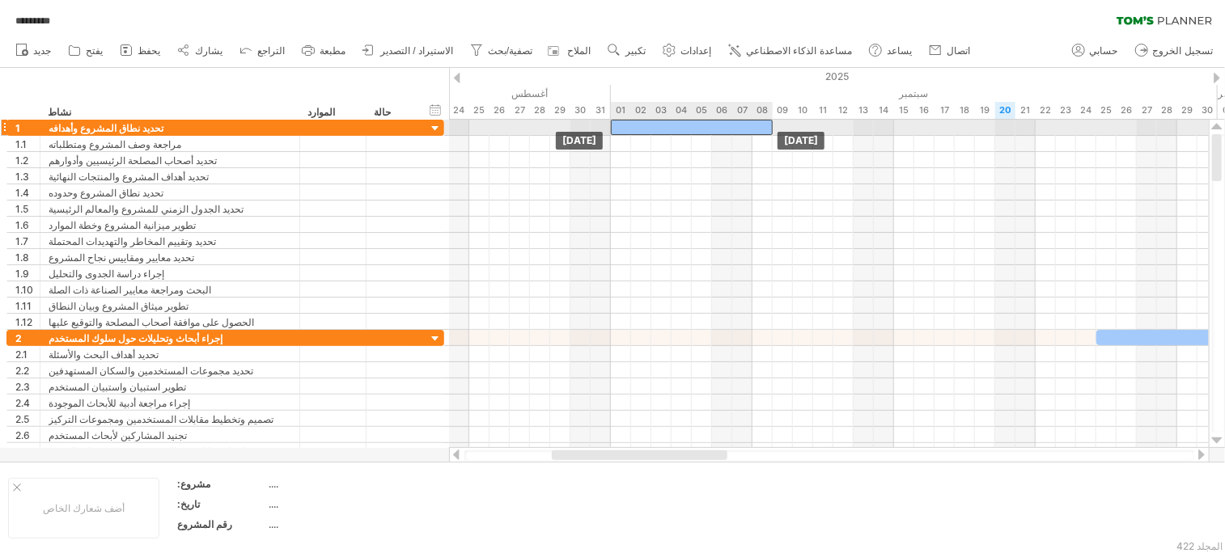
drag, startPoint x: 1018, startPoint y: 131, endPoint x: 637, endPoint y: 128, distance: 381.8
click at [637, 128] on div at bounding box center [692, 127] width 162 height 15
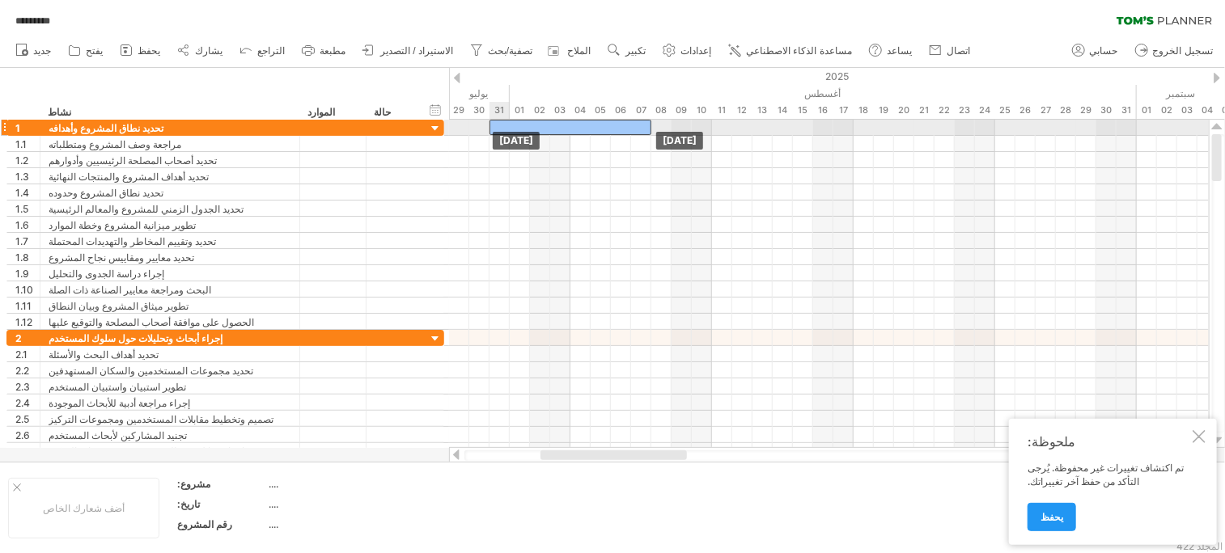
drag, startPoint x: 637, startPoint y: 128, endPoint x: 519, endPoint y: 132, distance: 117.4
click at [519, 132] on div "[DATE] [DATE]" at bounding box center [829, 284] width 760 height 328
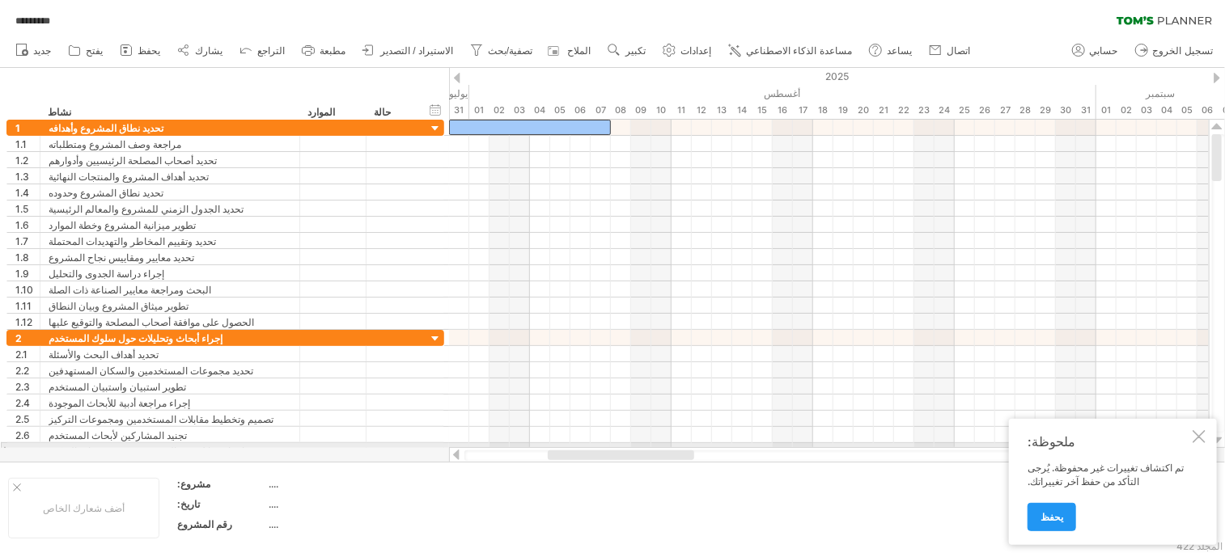
click at [631, 448] on div at bounding box center [829, 455] width 760 height 16
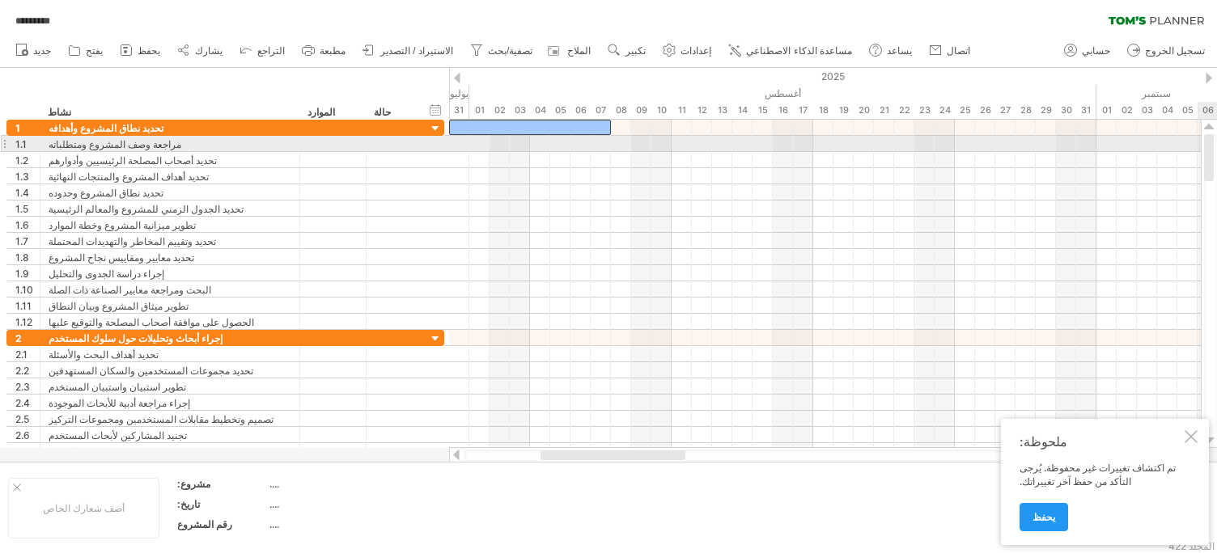
drag, startPoint x: 1212, startPoint y: 163, endPoint x: 1210, endPoint y: 132, distance: 31.6
click at [1210, 132] on div at bounding box center [1208, 284] width 17 height 328
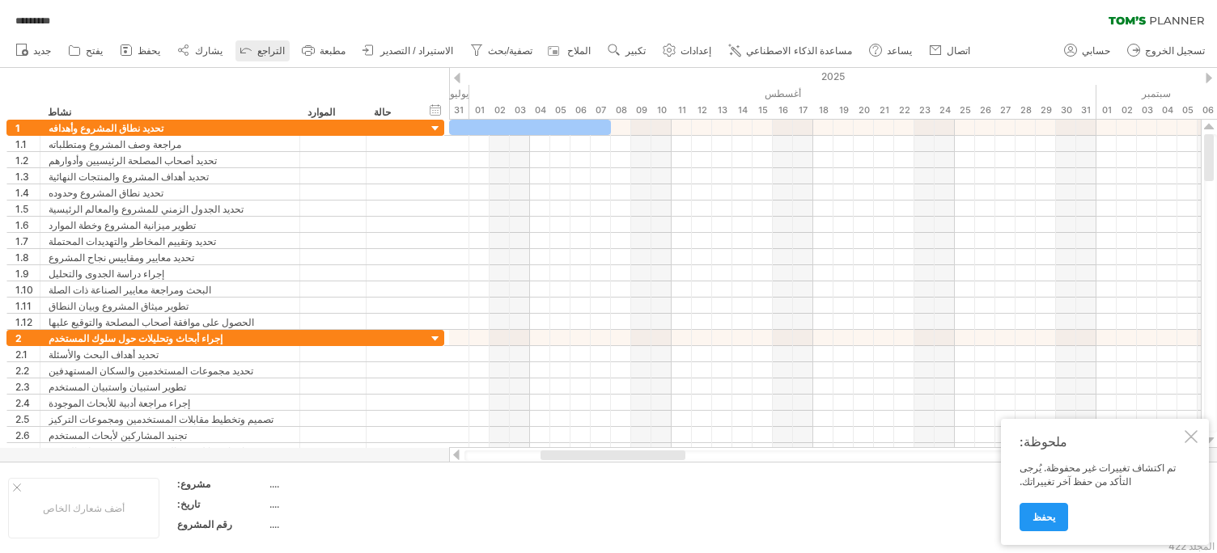
click at [257, 45] on font "التراجع" at bounding box center [271, 50] width 28 height 11
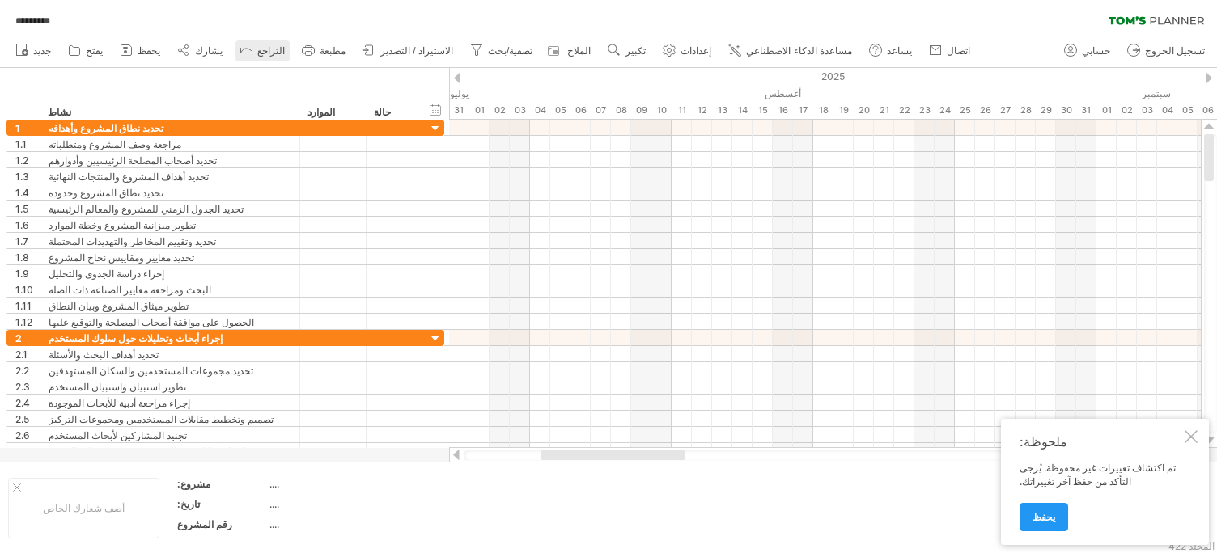
click at [257, 45] on font "التراجع" at bounding box center [271, 50] width 28 height 11
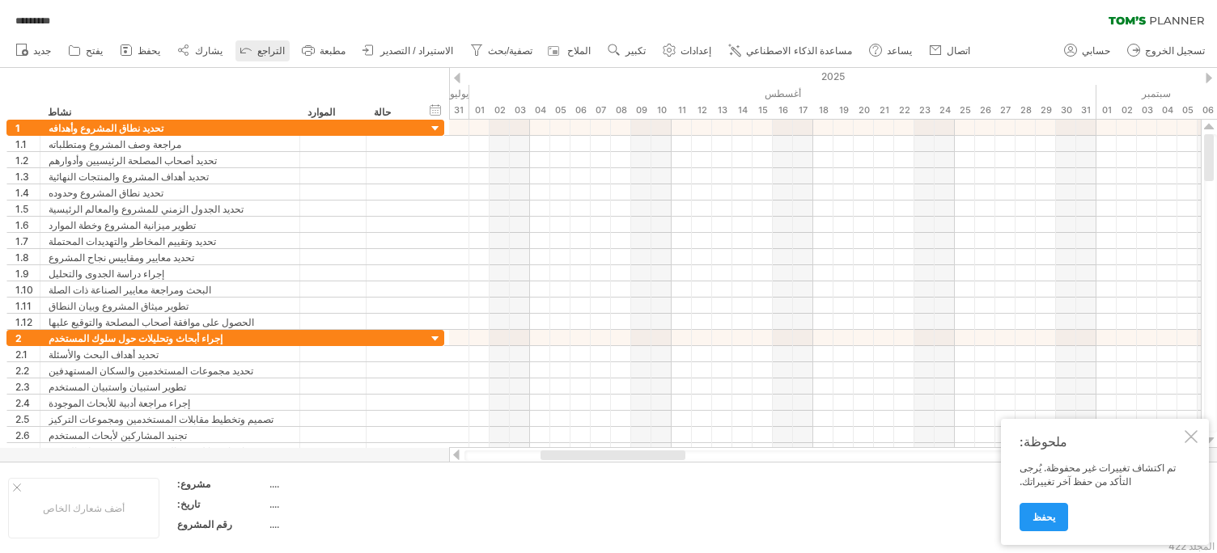
click at [257, 45] on font "التراجع" at bounding box center [271, 50] width 28 height 11
click at [32, 53] on link "جديد" at bounding box center [33, 50] width 44 height 21
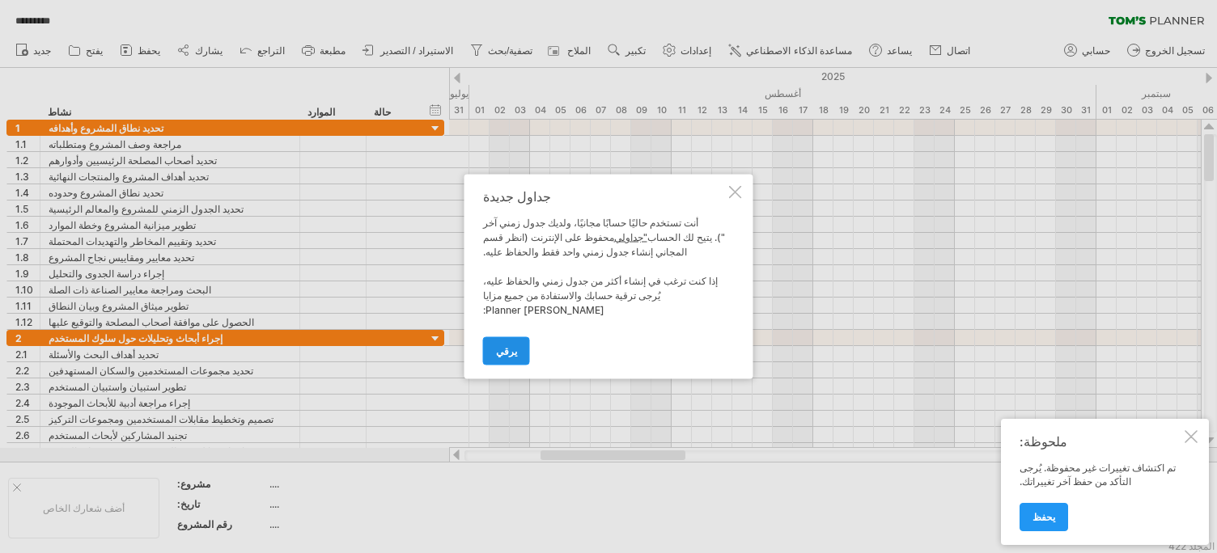
click at [516, 337] on link "يرقي" at bounding box center [506, 351] width 47 height 28
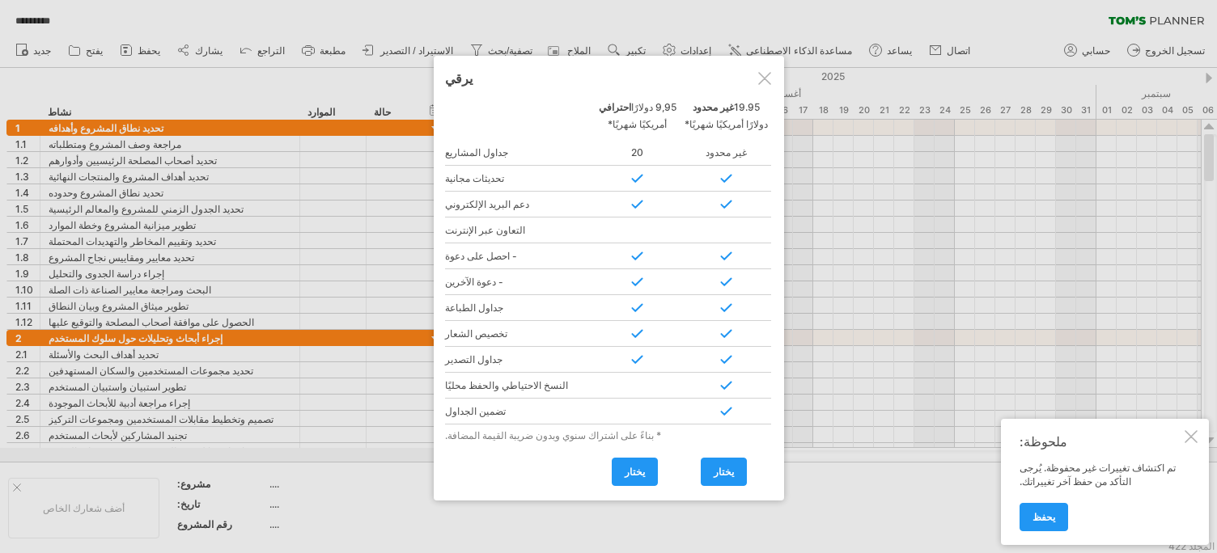
click at [768, 79] on div at bounding box center [764, 78] width 13 height 13
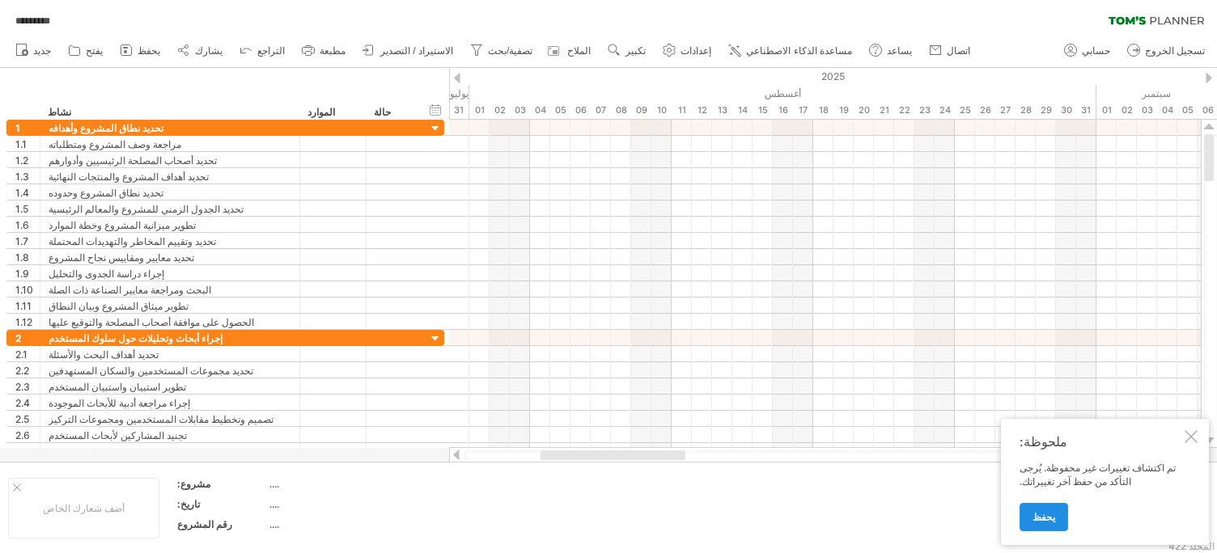
click at [1042, 505] on link "يحفظ" at bounding box center [1043, 517] width 49 height 28
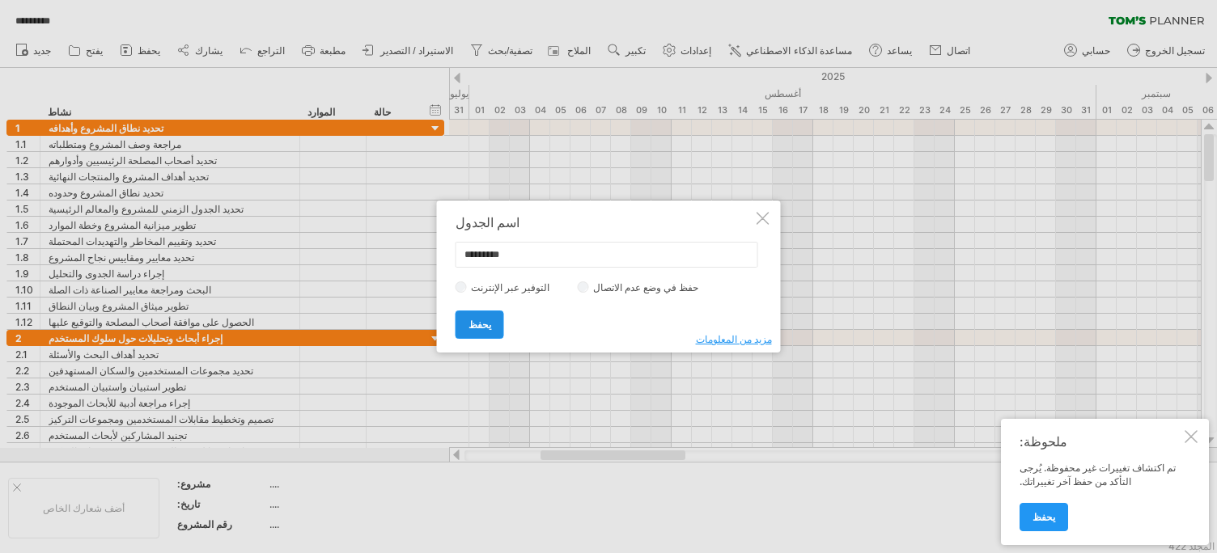
click at [474, 316] on link "يحفظ" at bounding box center [479, 325] width 49 height 28
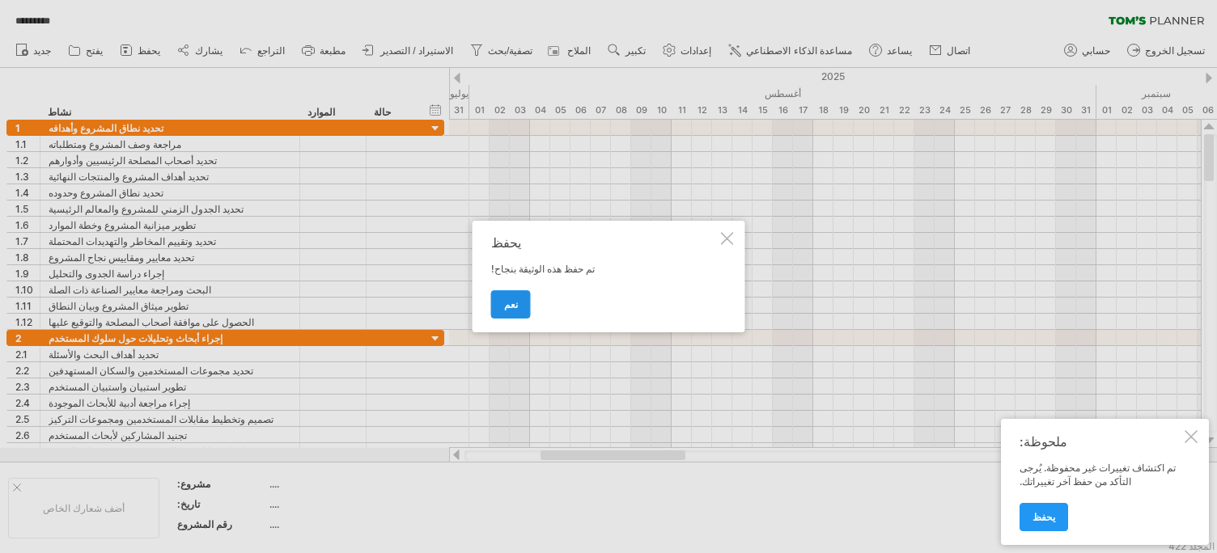
click at [496, 305] on link "نعم" at bounding box center [511, 304] width 40 height 28
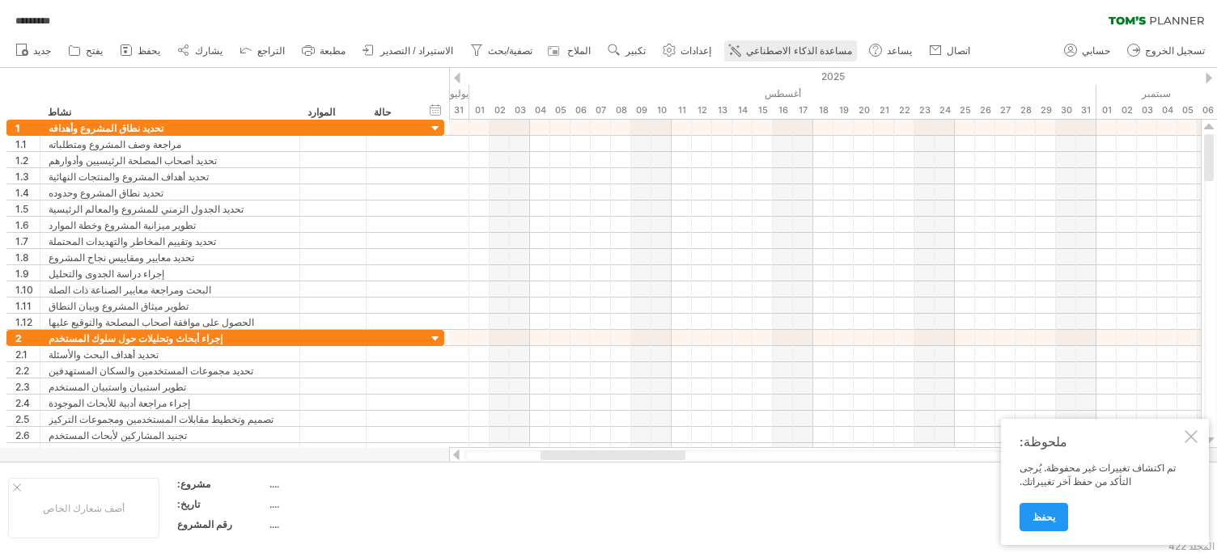
click at [746, 55] on font "مساعدة الذكاء الاصطناعي" at bounding box center [799, 50] width 106 height 11
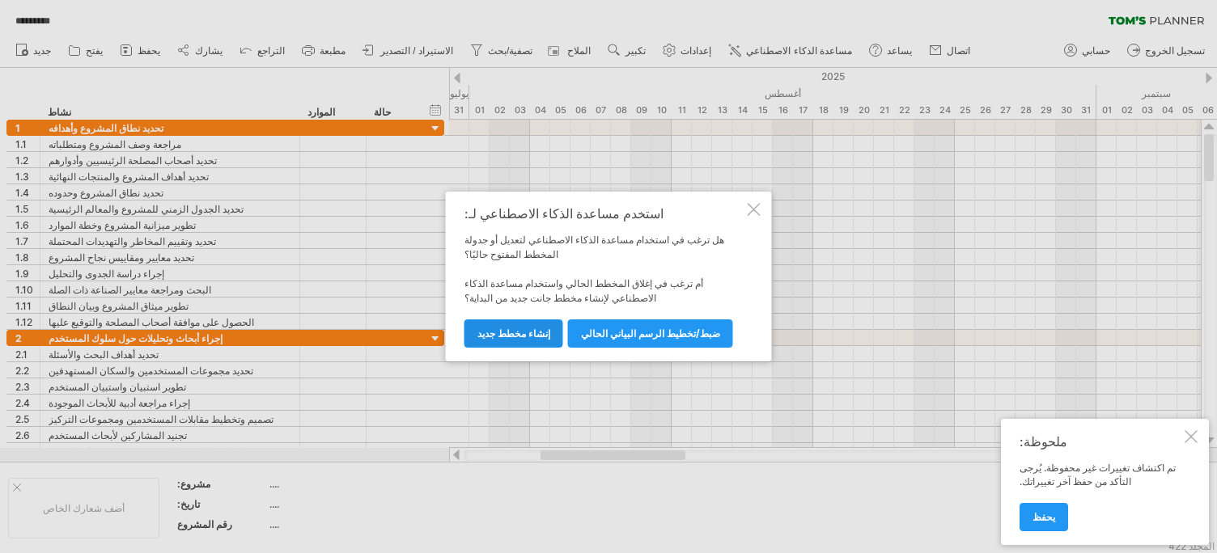
click at [525, 328] on font "إنشاء مخطط جديد" at bounding box center [513, 334] width 73 height 12
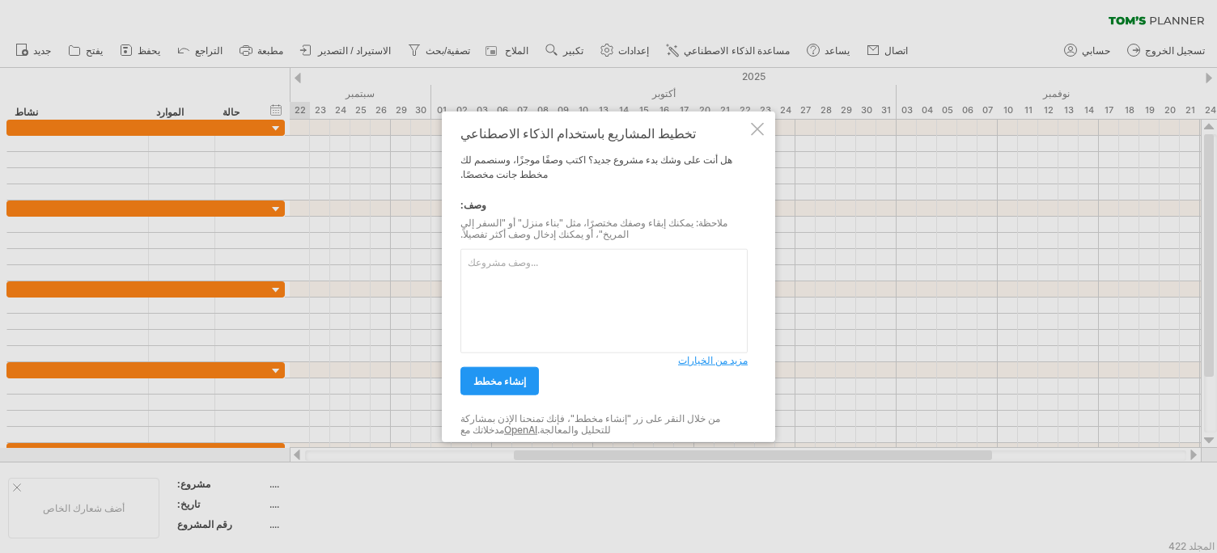
click at [565, 289] on textarea at bounding box center [603, 301] width 287 height 104
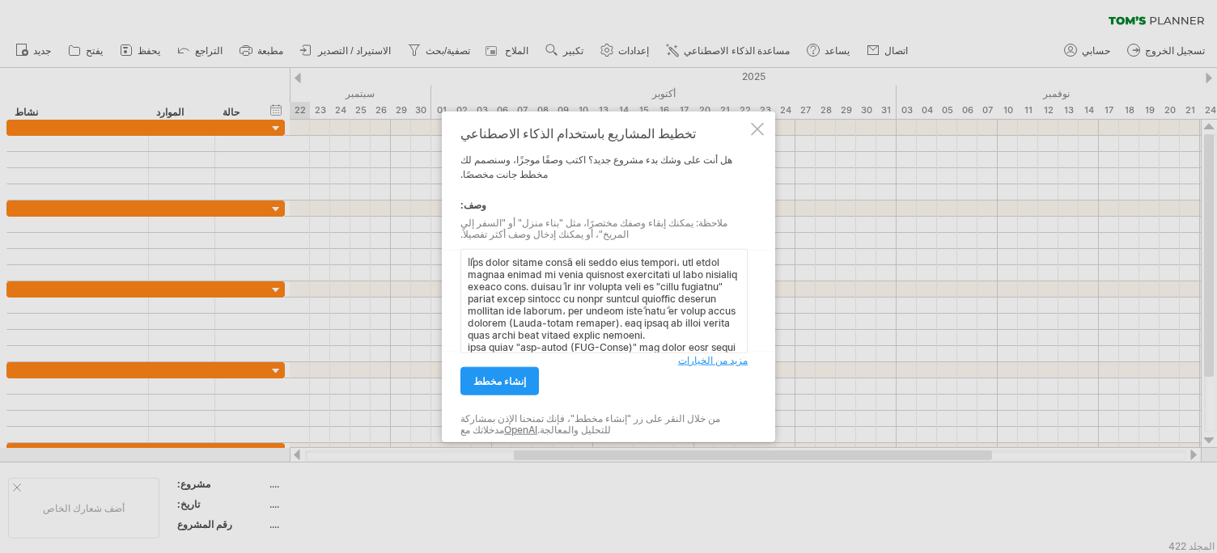
scroll to position [174, 0]
type textarea "lُips dolor sitame consًa eli seddo eius tempori، utl etdol magnaa enimad mi ve…"
click at [485, 372] on link "إنشاء مخطط" at bounding box center [499, 381] width 78 height 28
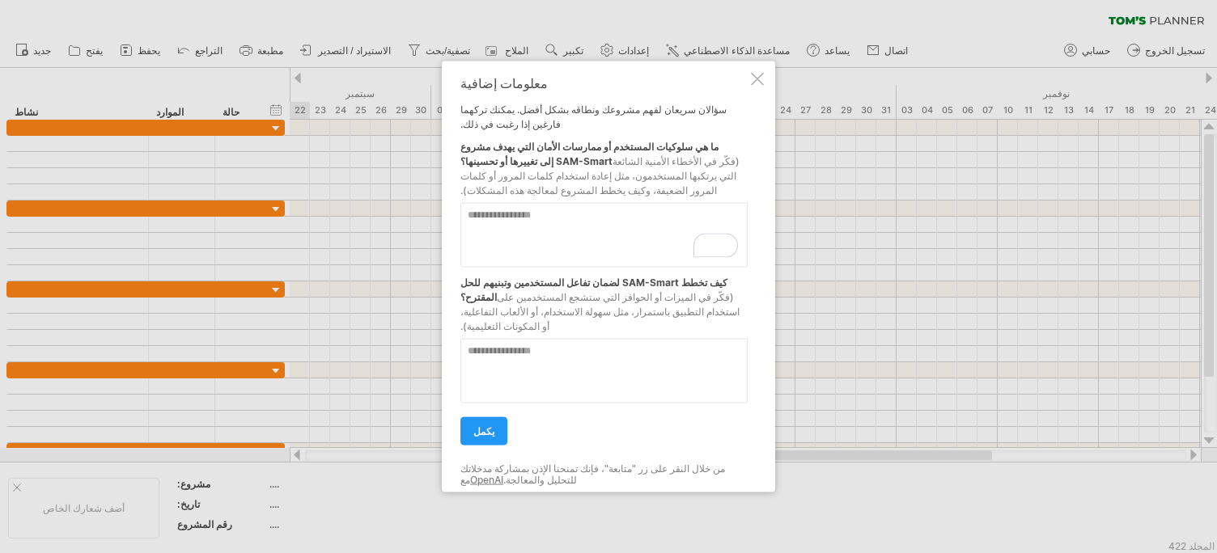
click at [480, 247] on textarea "لإثراء تفاعلات قارئ الشاشة، يرجى تفعيل إمكانية الوصول في إعدادات ملحق Grammarly" at bounding box center [603, 235] width 287 height 65
paste textarea "**********"
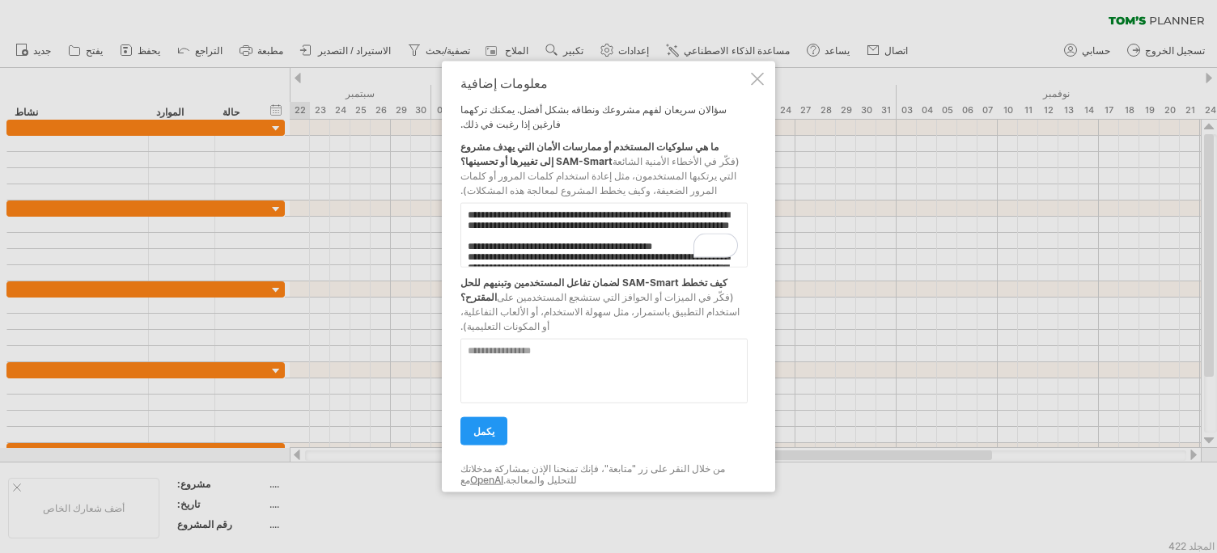
scroll to position [300, 0]
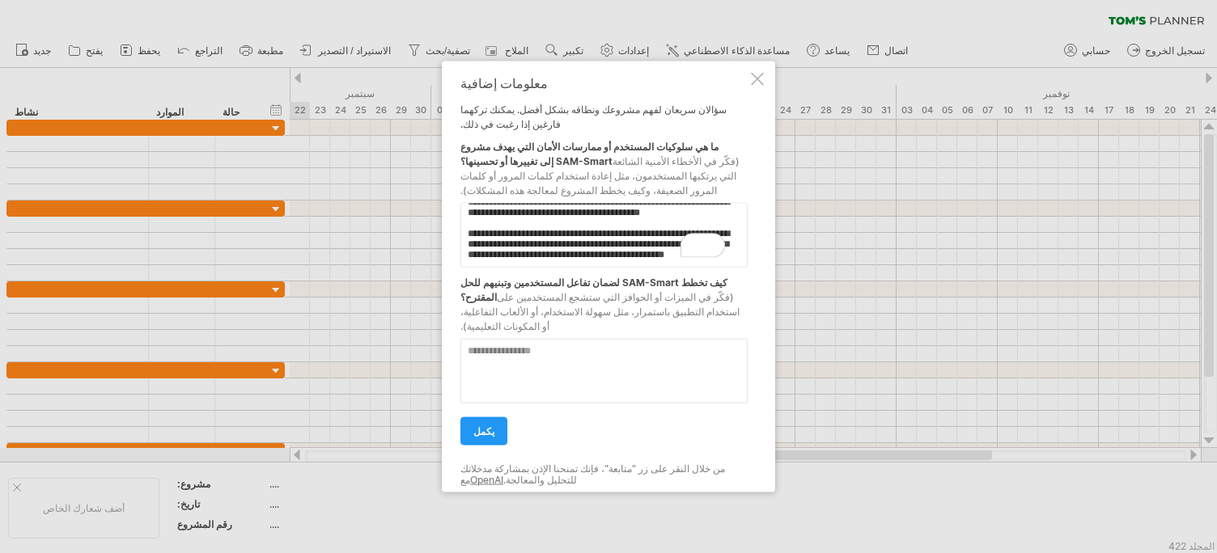
paste textarea "**********"
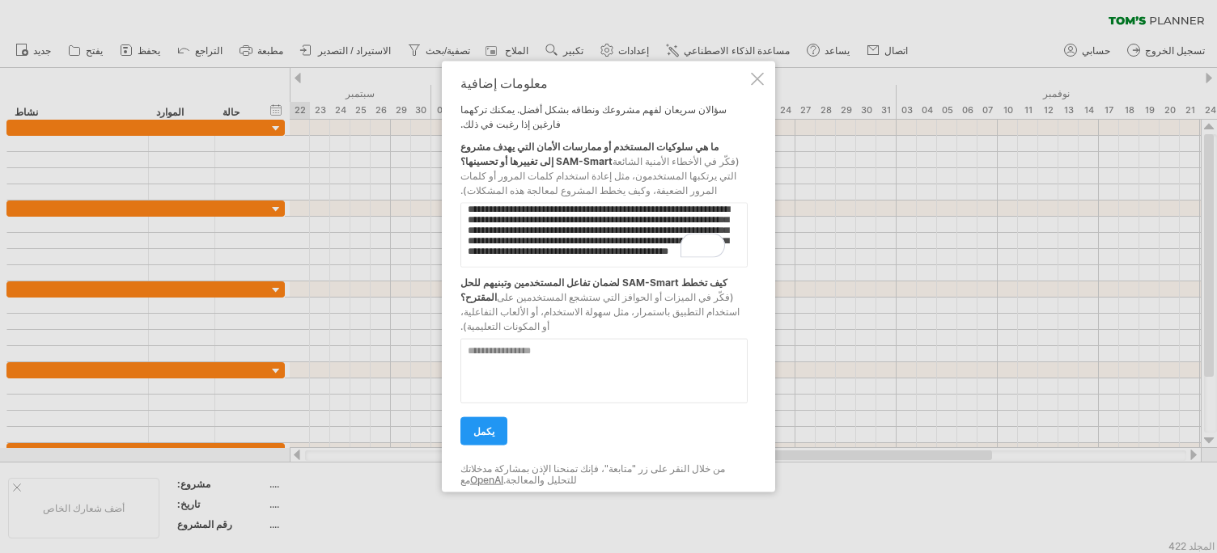
scroll to position [644, 0]
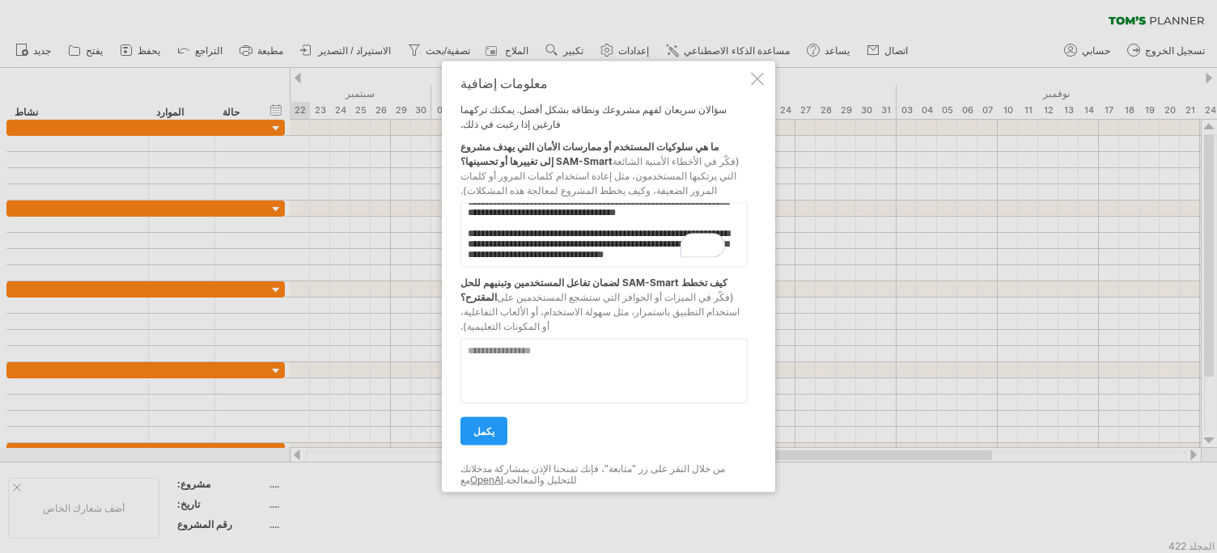
type textarea "**********"
click at [482, 344] on textarea at bounding box center [603, 371] width 287 height 65
paste textarea "**********"
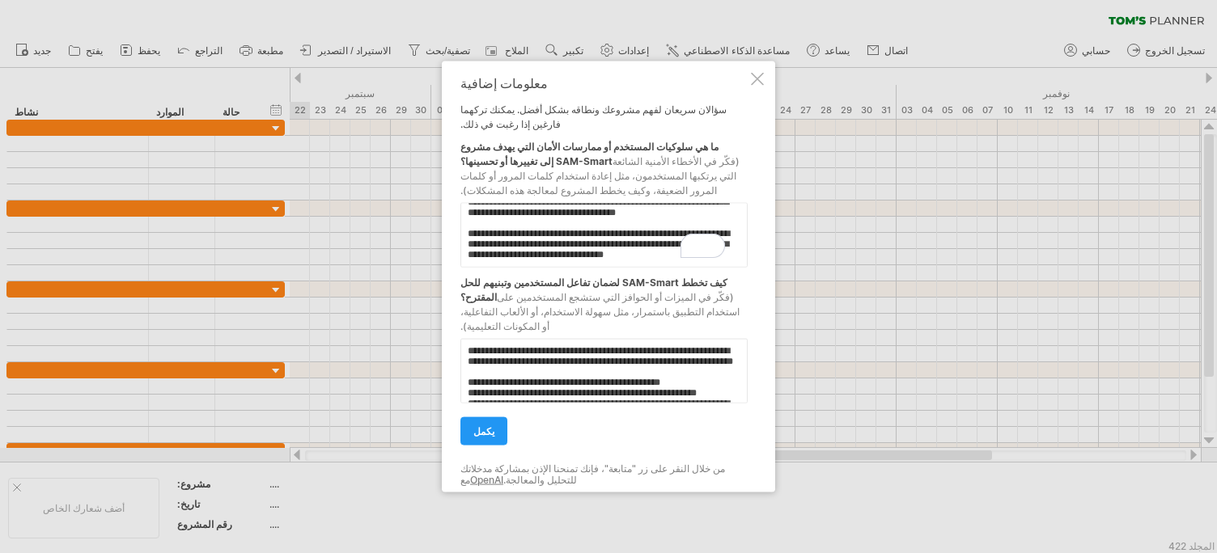
scroll to position [287, 0]
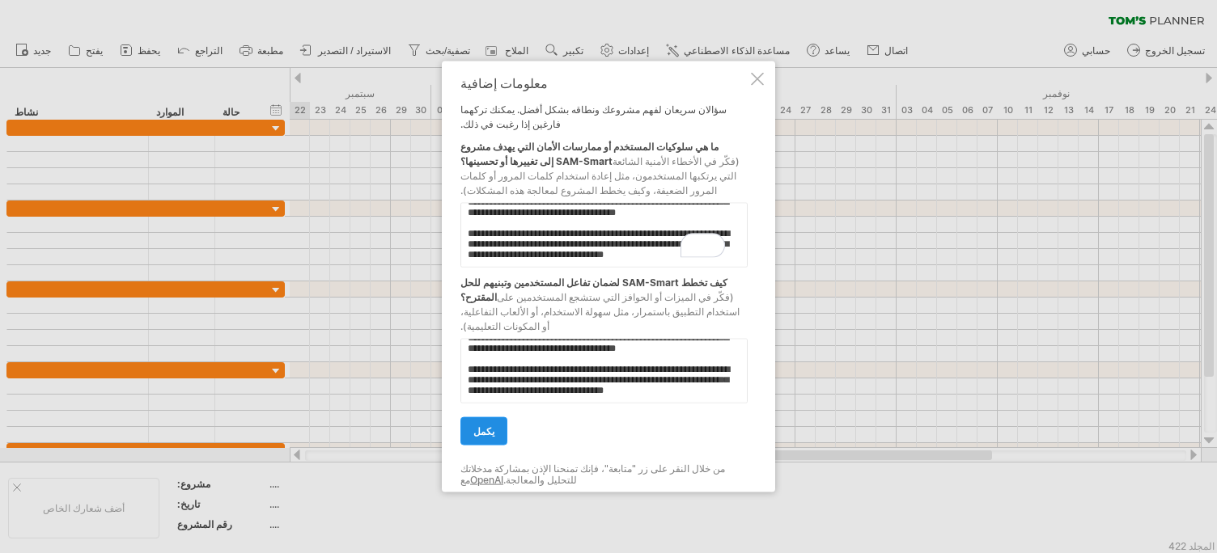
type textarea "**********"
click at [481, 427] on font "يكمل" at bounding box center [483, 431] width 21 height 12
